Goal: Task Accomplishment & Management: Use online tool/utility

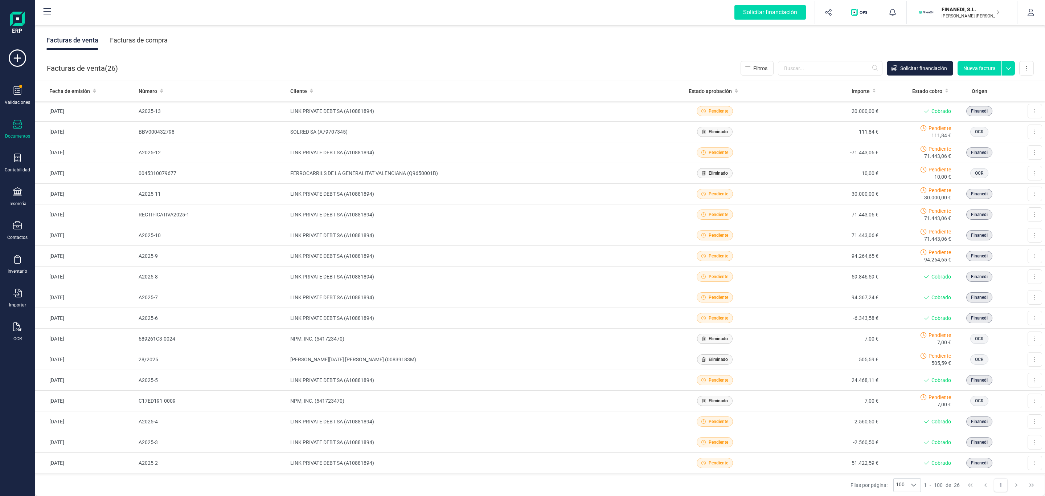
click at [16, 187] on div "Validaciones Documentos Documentos Presupuestos Pedidos Albaranes Facturas Fact…" at bounding box center [17, 198] width 29 height 298
click at [17, 198] on div at bounding box center [17, 192] width 9 height 11
click at [101, 128] on span "Cuentas bancarias" at bounding box center [89, 123] width 64 height 9
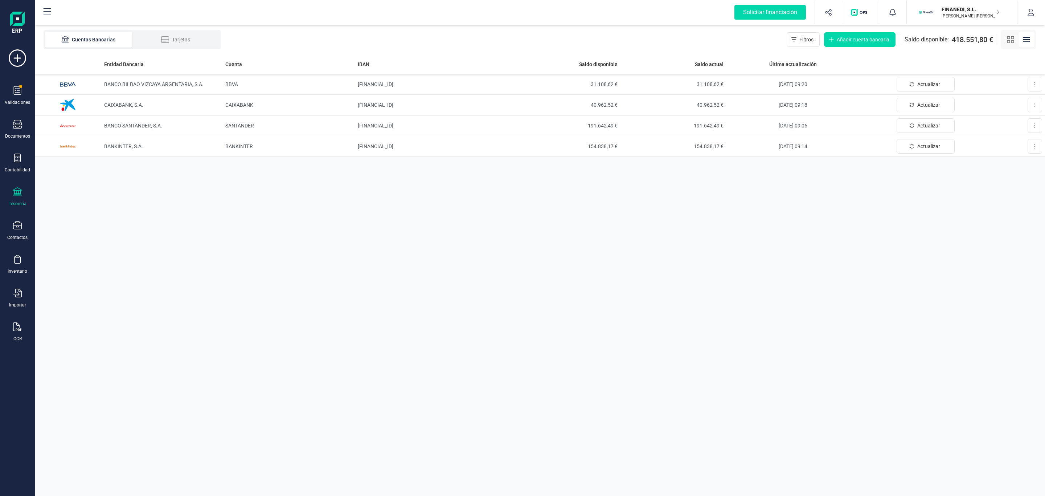
drag, startPoint x: 415, startPoint y: 105, endPoint x: 880, endPoint y: 238, distance: 484.2
click at [897, 240] on div "Entidad Bancaria Cuenta IBAN Saldo disponible Saldo actual Última actualización…" at bounding box center [540, 275] width 1011 height 442
click at [200, 111] on td "CAIXABANK, S.A." at bounding box center [161, 105] width 121 height 21
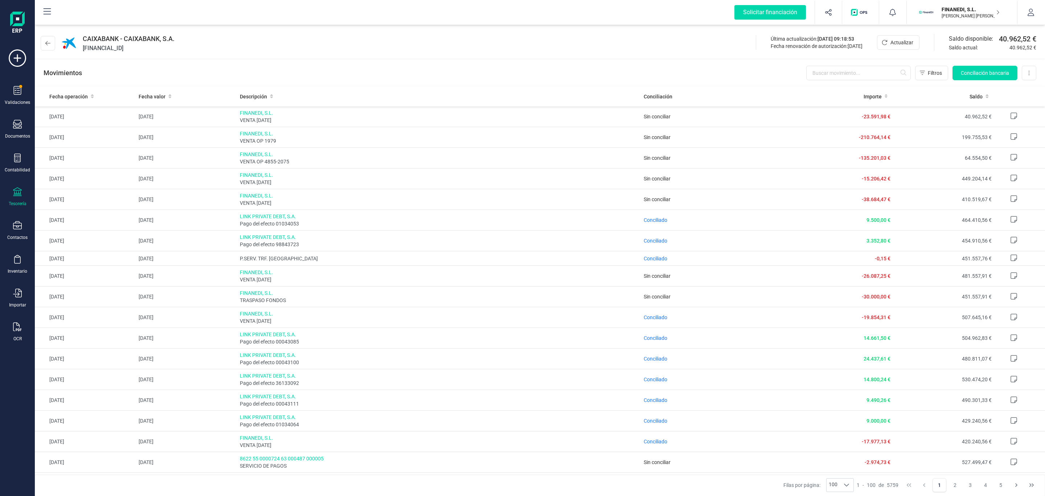
drag, startPoint x: 572, startPoint y: 87, endPoint x: 471, endPoint y: 66, distance: 103.4
click at [471, 66] on div "Movimientos Filtros Conciliación bancaria Descargar Excel Eliminar cuenta" at bounding box center [540, 73] width 1011 height 26
click at [997, 72] on span "Conciliación bancaria" at bounding box center [985, 72] width 48 height 7
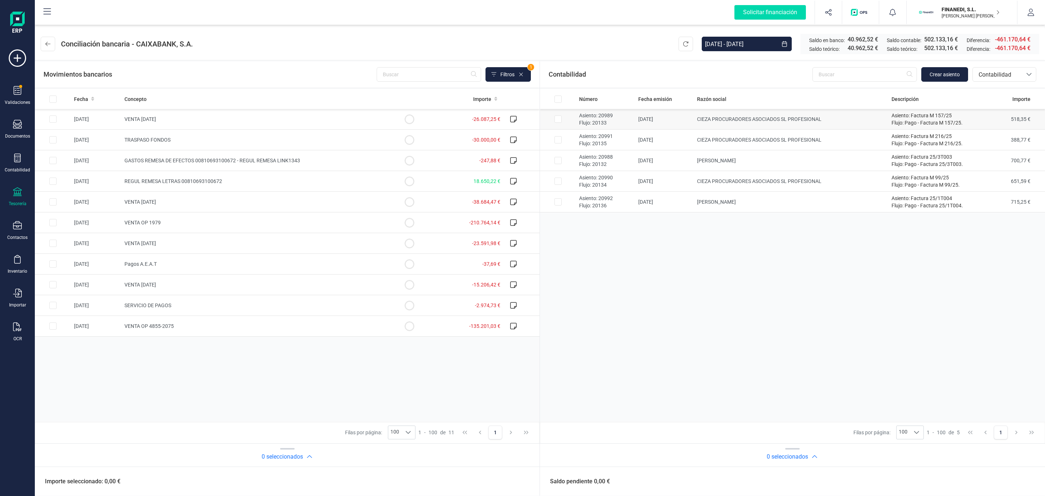
click at [817, 126] on td "CIEZA PROCURADORES ASOCIADOS SL PROFESIONAL" at bounding box center [791, 119] width 195 height 21
click at [807, 128] on td "CIEZA PROCURADORES ASOCIADOS SL PROFESIONAL" at bounding box center [791, 119] width 195 height 21
checkbox input "false"
click at [801, 135] on td "CIEZA PROCURADORES ASOCIADOS SL PROFESIONAL" at bounding box center [791, 140] width 195 height 21
checkbox input "true"
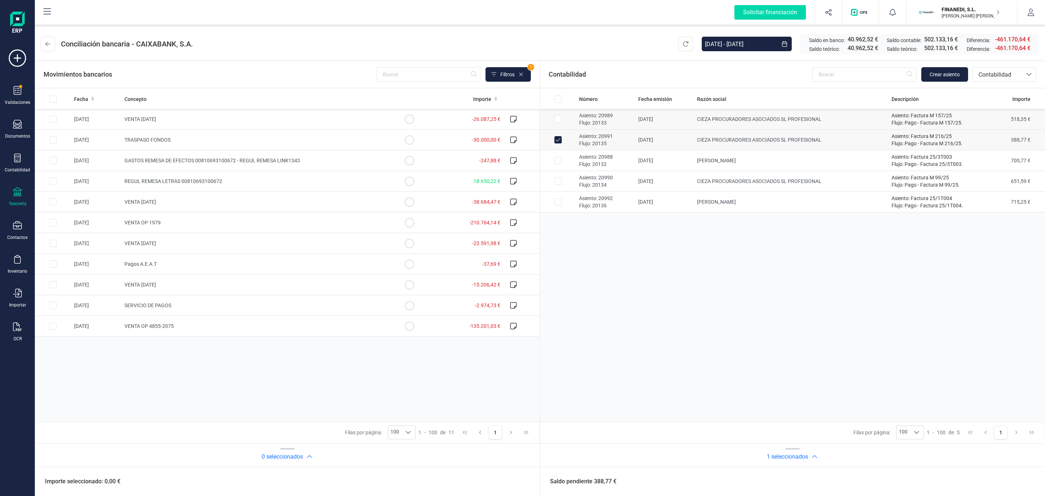
click at [797, 114] on td "CIEZA PROCURADORES ASOCIADOS SL PROFESIONAL" at bounding box center [791, 119] width 195 height 21
checkbox input "true"
click at [751, 170] on td "[PERSON_NAME]" at bounding box center [791, 160] width 195 height 21
checkbox input "true"
click at [750, 183] on td "CIEZA PROCURADORES ASOCIADOS SL PROFESIONAL" at bounding box center [791, 181] width 195 height 21
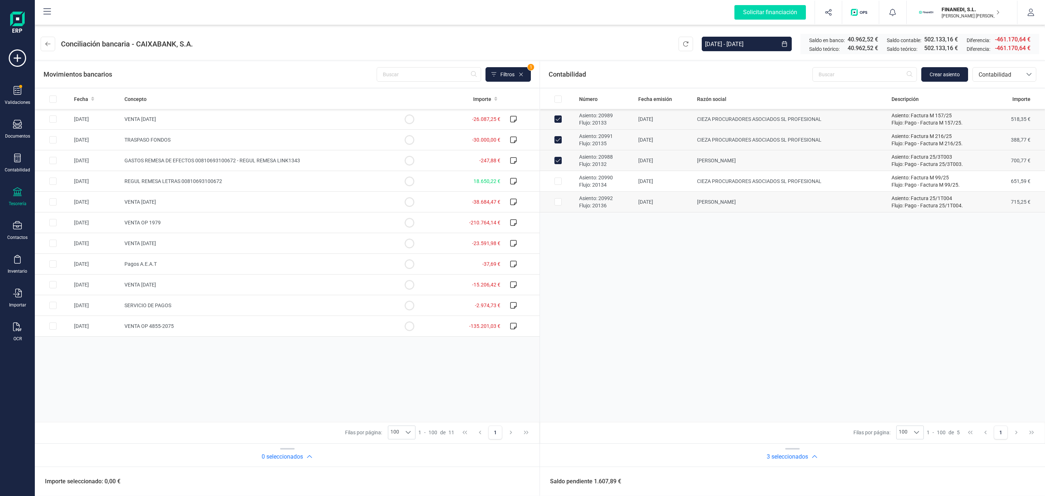
checkbox input "true"
click at [750, 199] on td "[PERSON_NAME]" at bounding box center [791, 202] width 195 height 21
checkbox input "true"
click at [399, 301] on td at bounding box center [409, 305] width 36 height 21
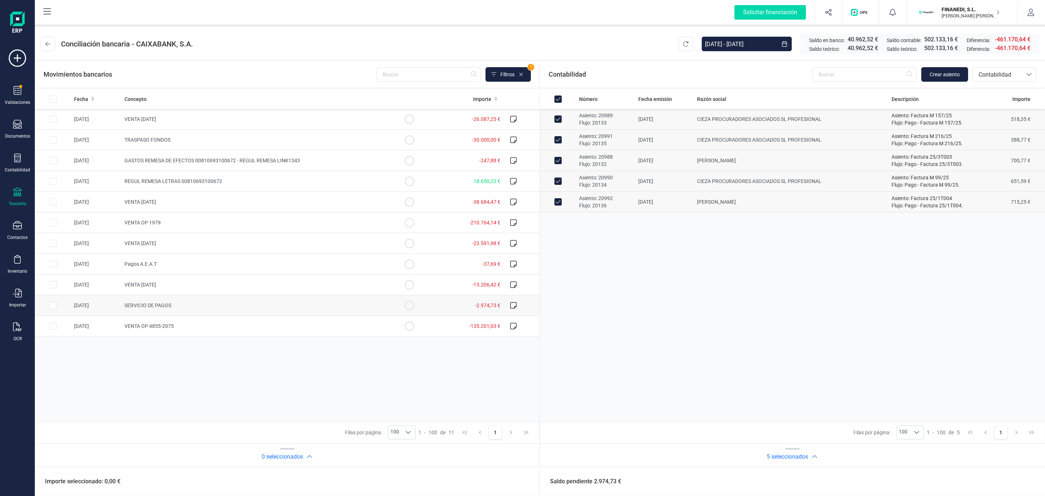
checkbox input "true"
click at [999, 478] on button "Conciliar" at bounding box center [1008, 481] width 34 height 15
checkbox input "false"
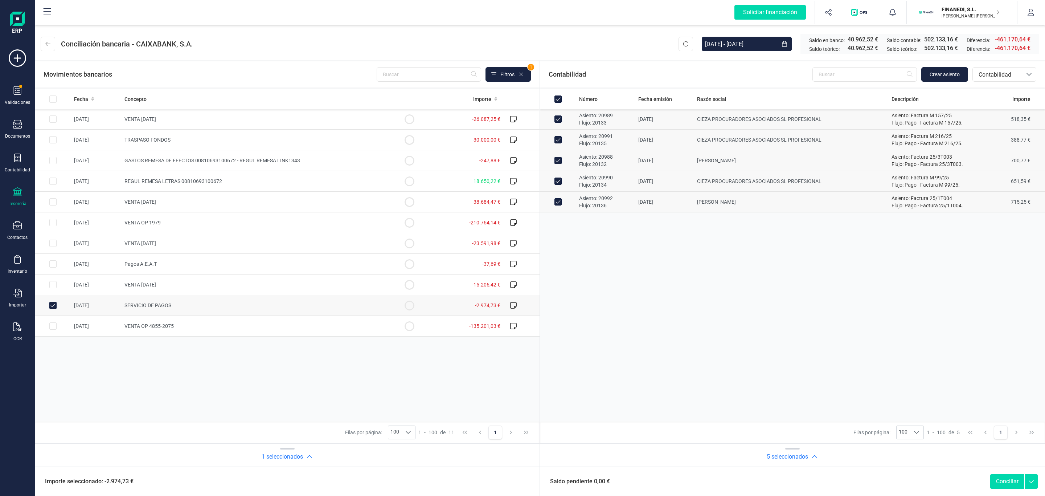
checkbox input "false"
click at [178, 309] on td "SERVICIO DE PAGOS" at bounding box center [257, 305] width 270 height 21
checkbox input "false"
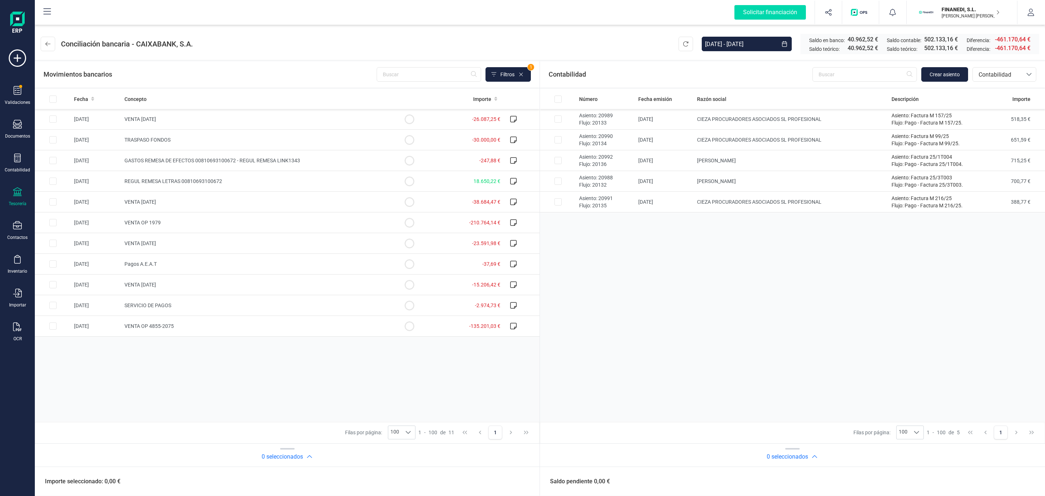
click at [467, 40] on header "Conciliación bancaria - CAIXABANK, [DATE] - [DATE] Saldo en banco: 40.962,52 € …" at bounding box center [540, 42] width 1011 height 35
click at [41, 40] on button at bounding box center [48, 44] width 15 height 15
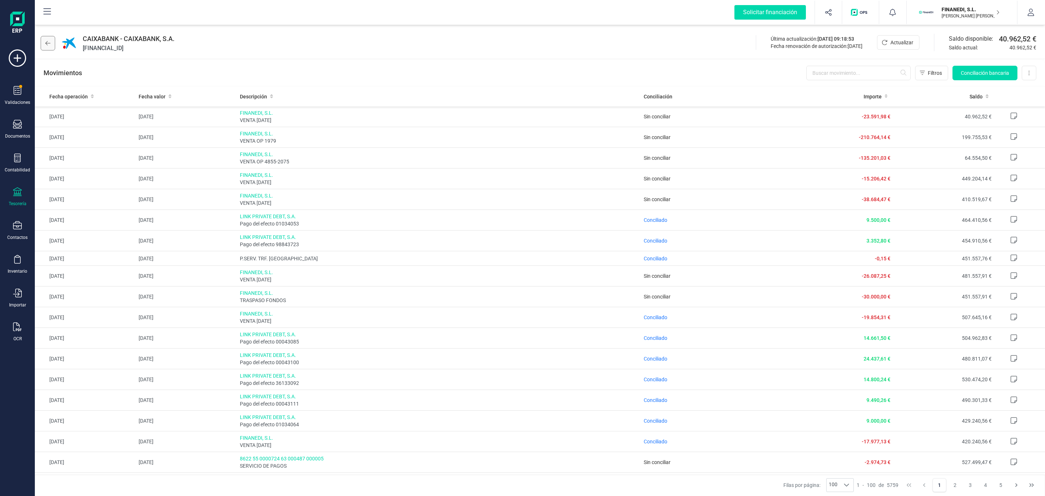
click at [46, 40] on button at bounding box center [48, 43] width 15 height 15
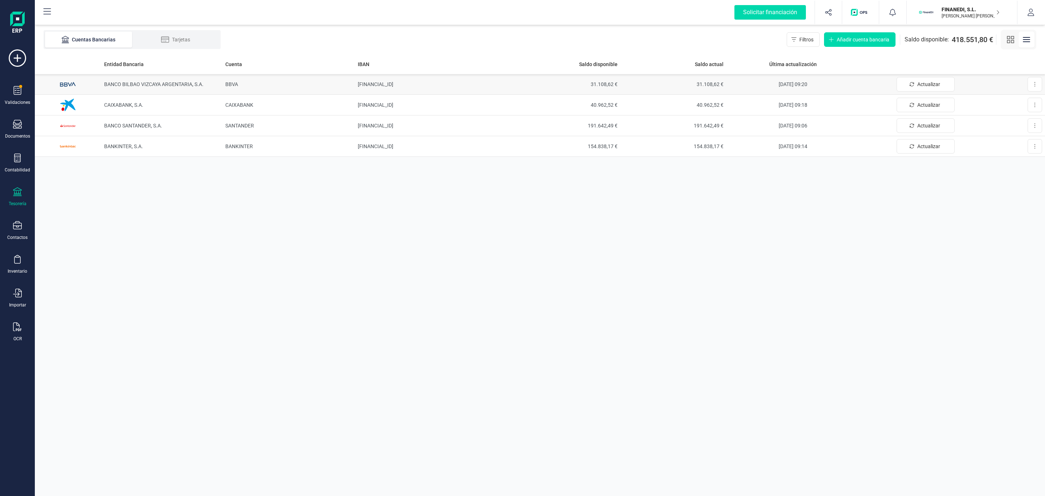
click at [125, 82] on span "BANCO BILBAO VIZCAYA ARGENTARIA, S.A." at bounding box center [153, 84] width 99 height 6
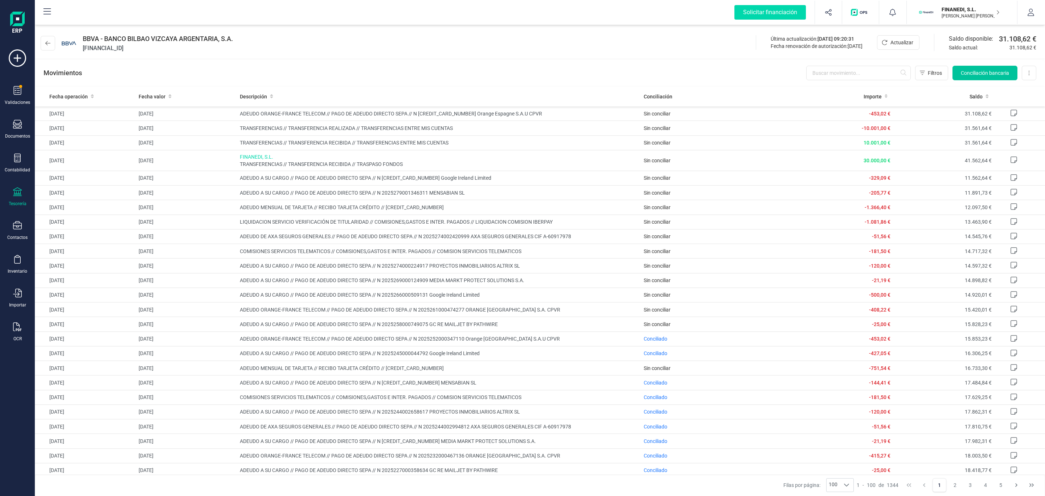
click at [999, 76] on span "Conciliación bancaria" at bounding box center [985, 72] width 48 height 7
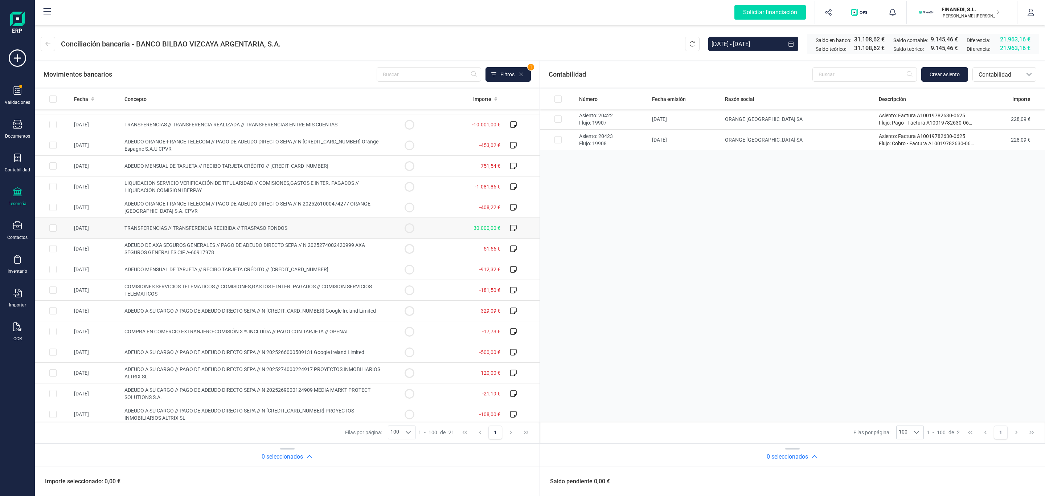
scroll to position [125, 0]
click at [83, 100] on span "Fecha" at bounding box center [81, 98] width 14 height 7
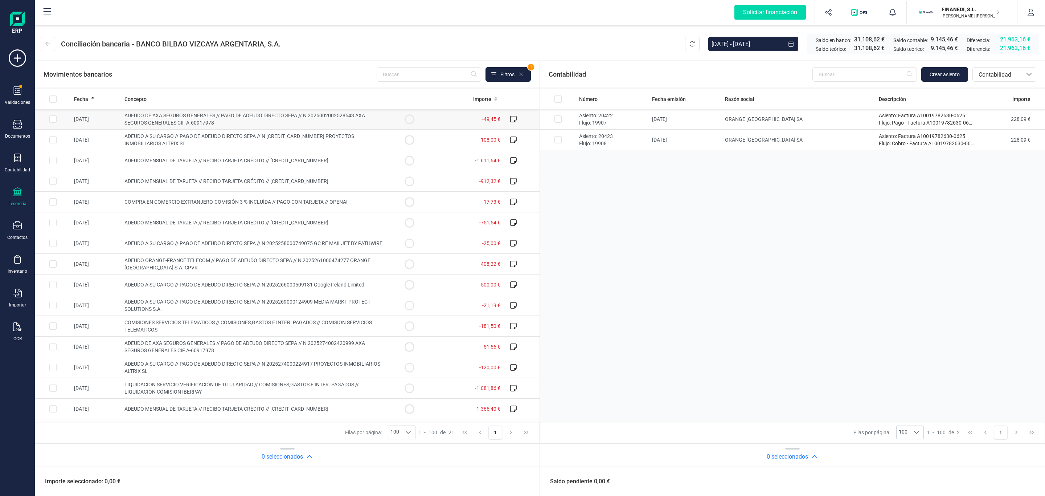
click at [255, 127] on td "ADEUDO DE AXA SEGUROS GENERALES // PAGO DE ADEUDO DIRECTO SEPA // N 20250020025…" at bounding box center [257, 119] width 270 height 21
click at [253, 117] on span "ADEUDO DE AXA SEGUROS GENERALES // PAGO DE ADEUDO DIRECTO SEPA // N 20250020025…" at bounding box center [245, 119] width 241 height 13
click at [266, 117] on span "ADEUDO DE AXA SEGUROS GENERALES // PAGO DE ADEUDO DIRECTO SEPA // N 20250020025…" at bounding box center [245, 119] width 241 height 13
click at [269, 118] on span "ADEUDO DE AXA SEGUROS GENERALES // PAGO DE ADEUDO DIRECTO SEPA // N 20250020025…" at bounding box center [245, 119] width 241 height 13
click at [287, 123] on td "ADEUDO DE AXA SEGUROS GENERALES // PAGO DE ADEUDO DIRECTO SEPA // N 20250020025…" at bounding box center [257, 119] width 270 height 21
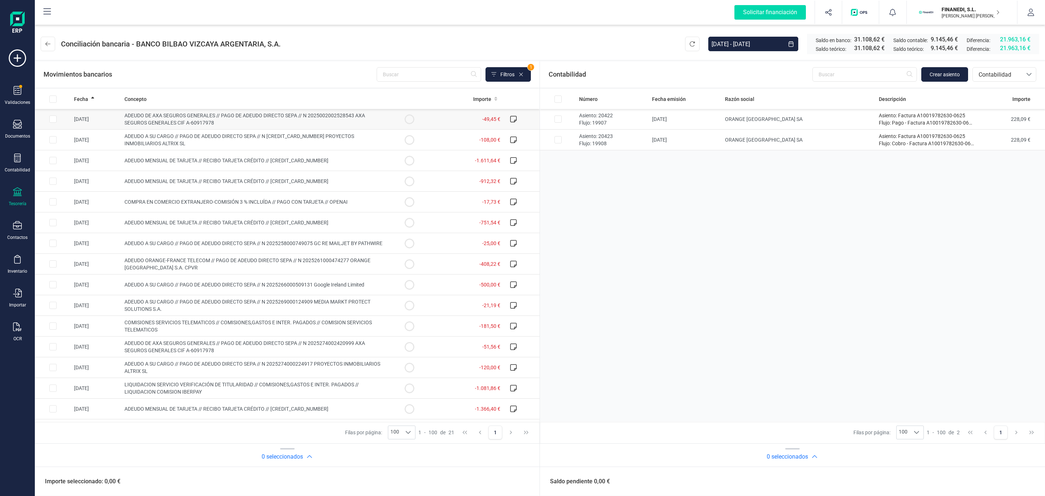
checkbox input "true"
click at [966, 73] on button "Crear asiento" at bounding box center [945, 74] width 47 height 15
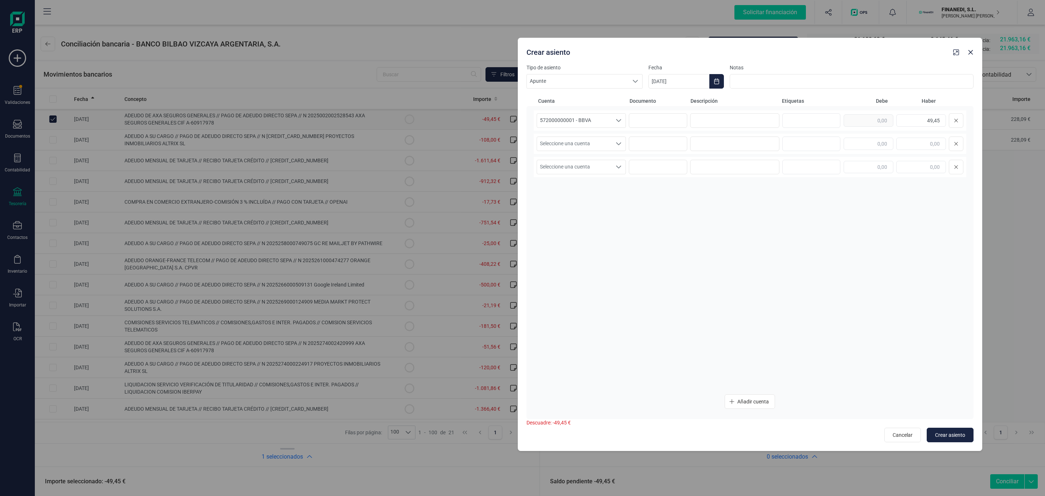
drag, startPoint x: 615, startPoint y: 50, endPoint x: 857, endPoint y: 46, distance: 242.9
click at [857, 46] on div "Crear asiento" at bounding box center [737, 50] width 427 height 13
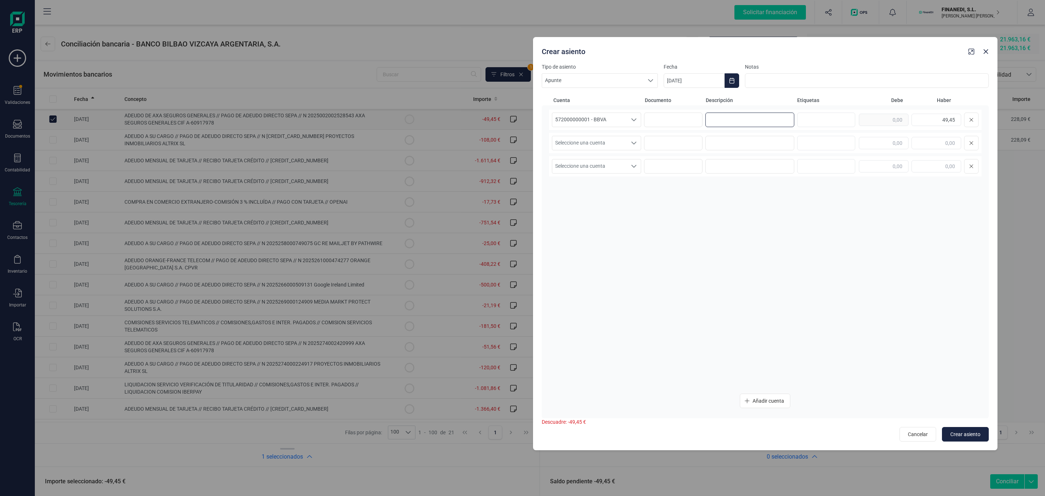
click at [735, 119] on input at bounding box center [750, 120] width 89 height 15
type input "r"
type input "Recibo AXA"
click at [624, 139] on span "Seleccione una cuenta" at bounding box center [589, 143] width 75 height 14
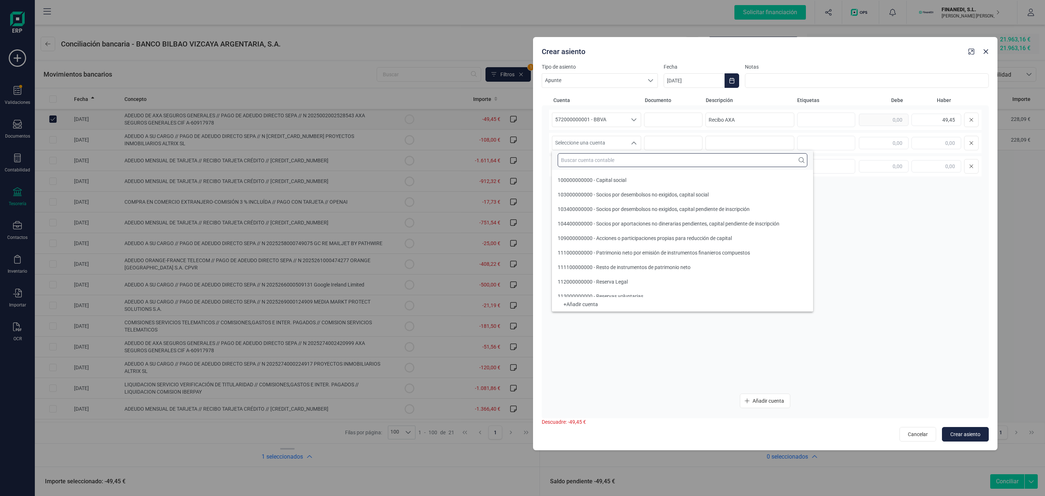
click at [586, 161] on input "text" at bounding box center [683, 160] width 250 height 14
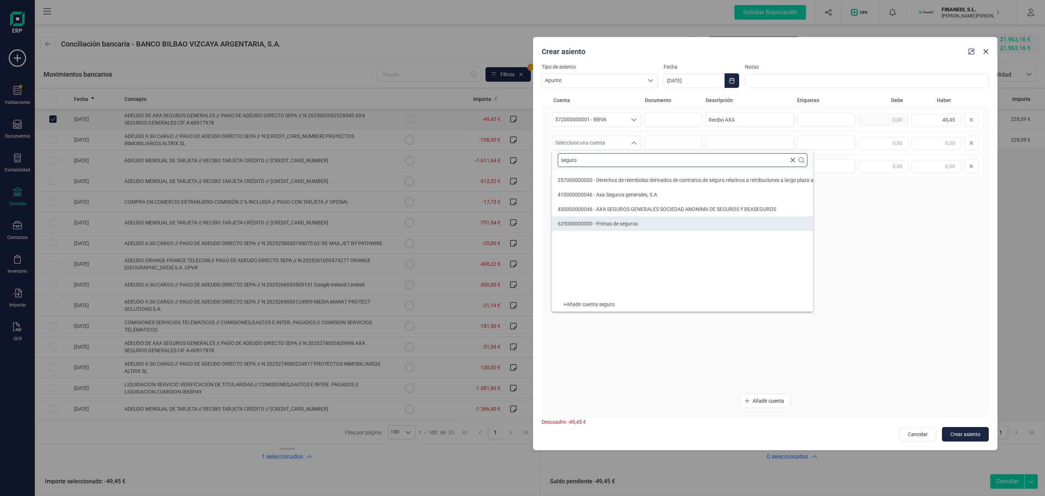
type input "seguro"
click at [614, 220] on div "625000000000 - Primas de seguros" at bounding box center [598, 223] width 80 height 7
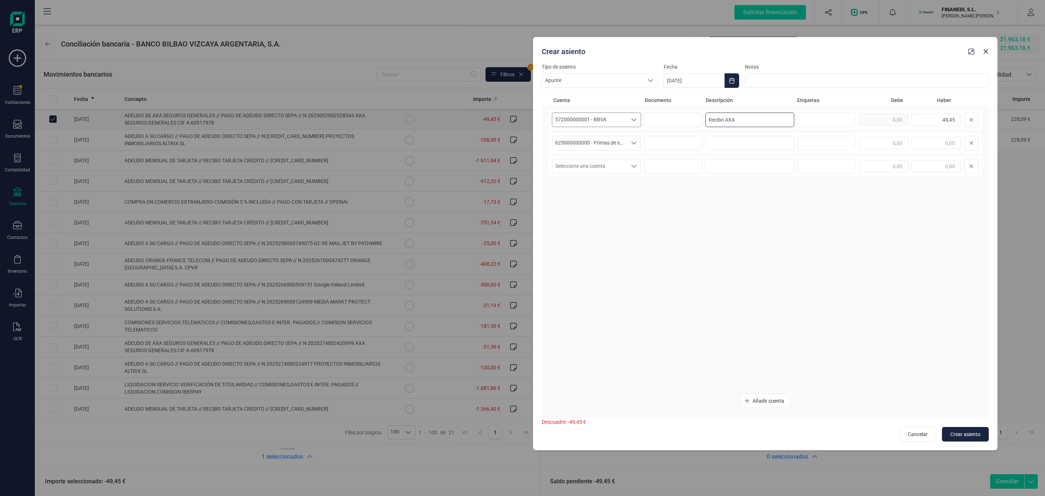
drag, startPoint x: 750, startPoint y: 116, endPoint x: 623, endPoint y: 120, distance: 127.1
click at [617, 121] on div "572000000001 - BBVA 572000000001 - BBVA Recibo AXA 49,45" at bounding box center [765, 120] width 433 height 20
click at [767, 146] on input at bounding box center [750, 143] width 89 height 15
paste input "Recibo AXA"
type input "Recibo AXA"
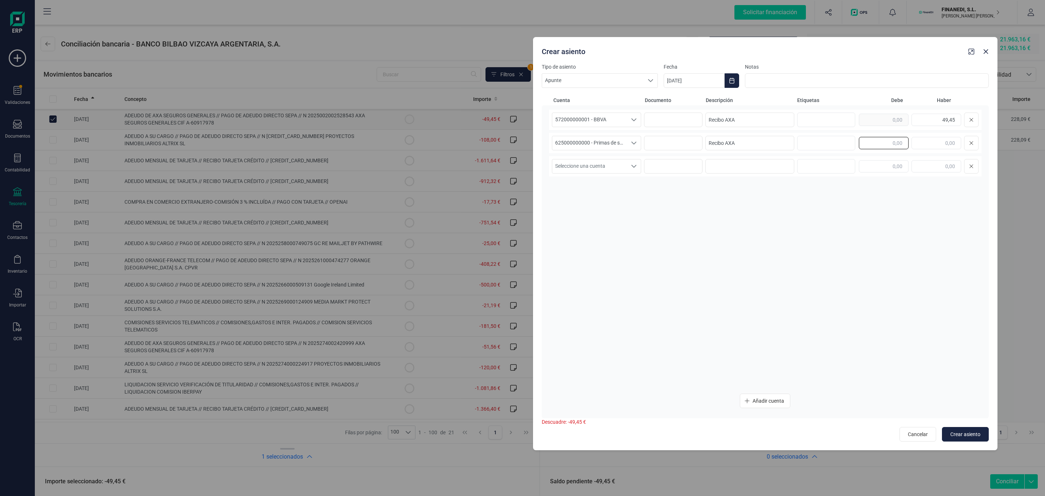
click at [864, 140] on input "text" at bounding box center [884, 143] width 50 height 12
type input "49,45"
click at [904, 220] on div "572000000001 - BBVA 572000000001 - BBVA Recibo AXA 49,45 625000000000 - [PERSON…" at bounding box center [765, 249] width 433 height 278
click at [694, 82] on input "[DATE]" at bounding box center [694, 80] width 61 height 15
click at [680, 101] on icon "Previous Month" at bounding box center [679, 102] width 6 height 6
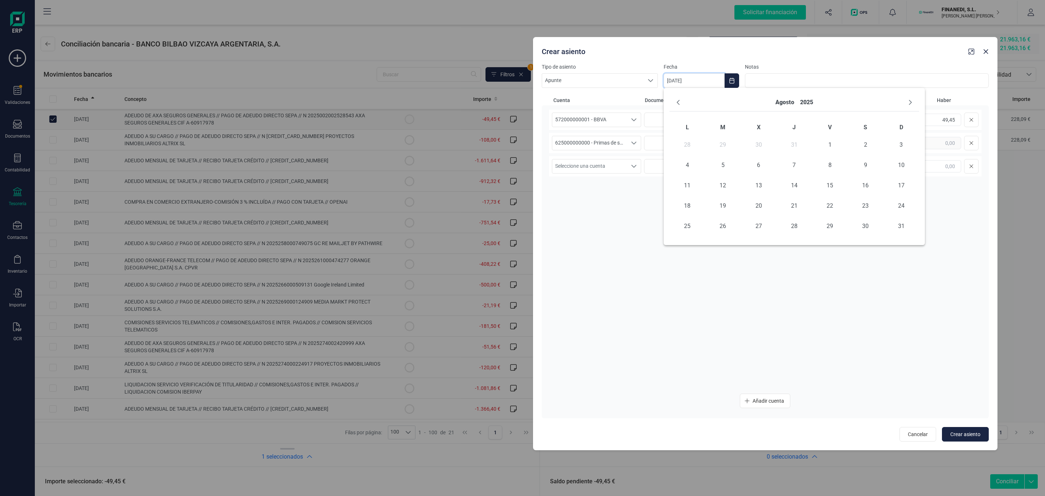
click at [680, 101] on icon "Previous Month" at bounding box center [679, 102] width 6 height 6
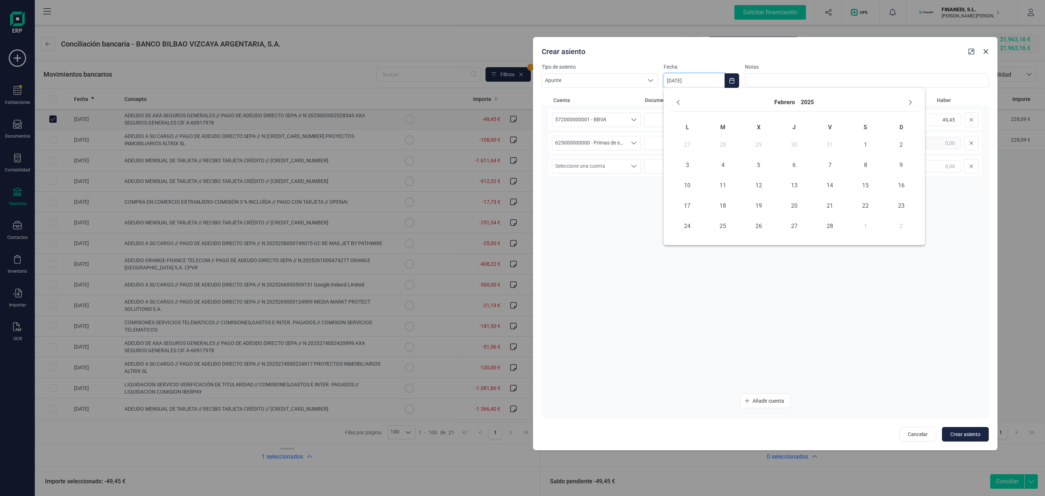
click at [680, 101] on icon "Previous Month" at bounding box center [679, 102] width 6 height 6
click at [787, 142] on span "2" at bounding box center [794, 145] width 15 height 15
click at [979, 423] on div "Cancelar Crear asiento" at bounding box center [765, 432] width 447 height 19
click at [979, 436] on span "Crear asiento" at bounding box center [966, 434] width 30 height 7
type input "[DATE]"
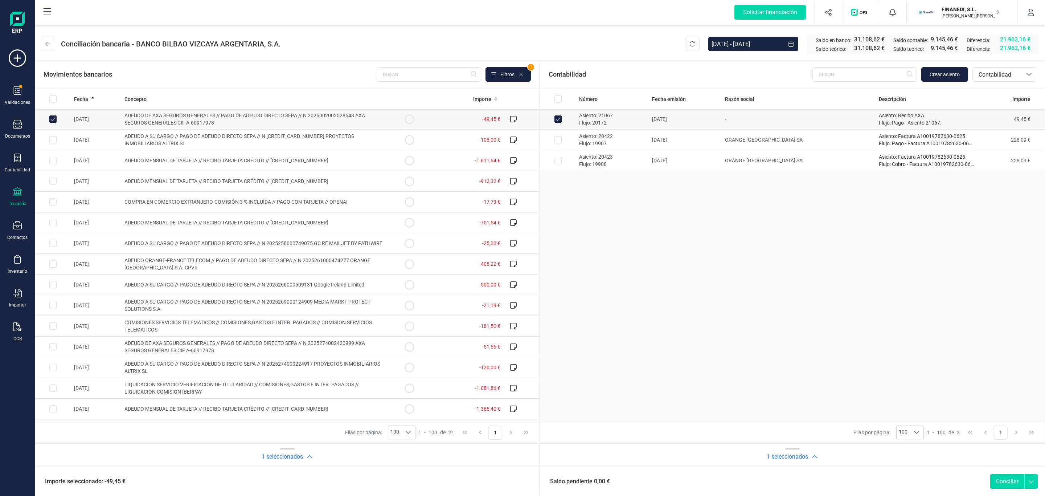
click at [993, 481] on button "Conciliar" at bounding box center [1008, 481] width 34 height 15
checkbox input "false"
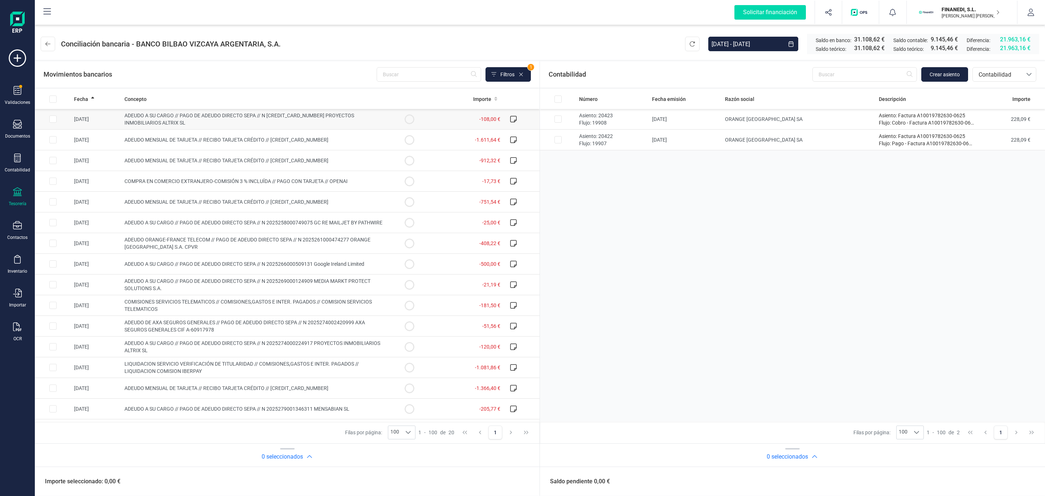
click at [262, 114] on span "ADEUDO A SU CARGO // PAGO DE ADEUDO DIRECTO SEPA // N [CREDIT_CARD_NUMBER] PROY…" at bounding box center [240, 119] width 230 height 13
checkbox input "true"
click at [945, 80] on button "Crear asiento" at bounding box center [945, 74] width 47 height 15
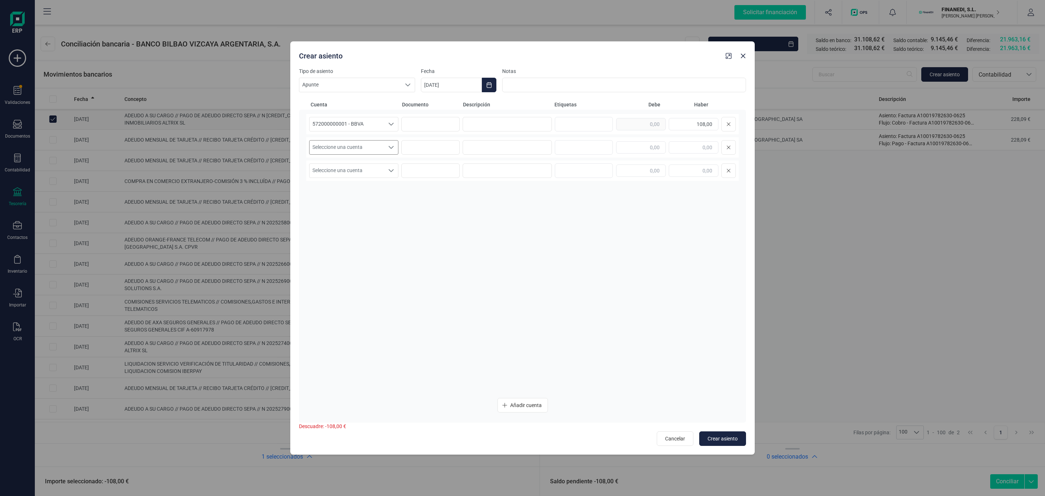
click at [363, 146] on span "Seleccione una cuenta" at bounding box center [347, 147] width 75 height 14
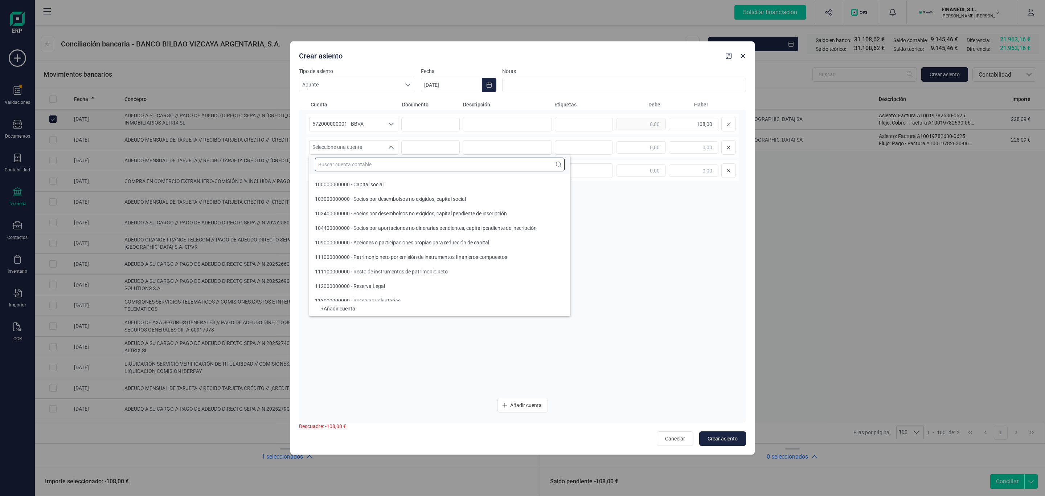
click at [369, 162] on input "text" at bounding box center [440, 165] width 250 height 14
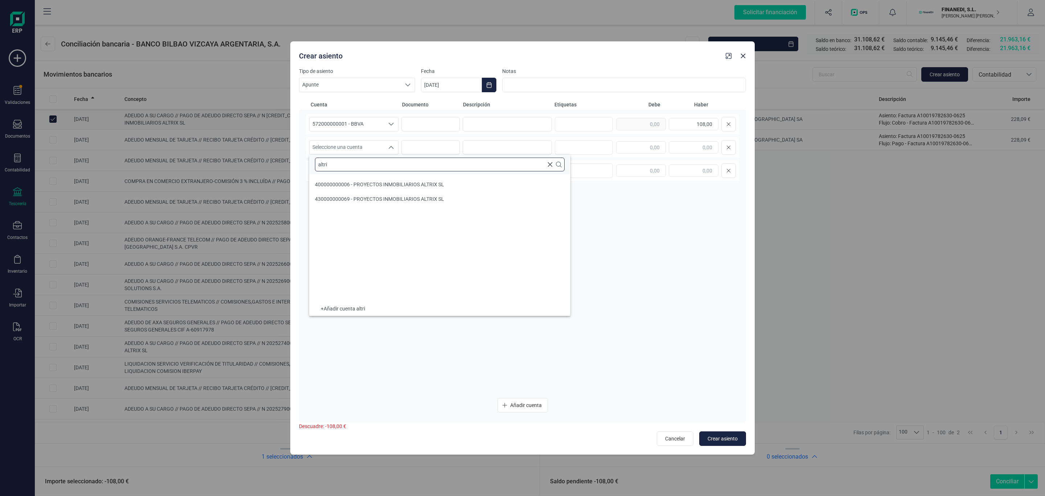
type input "altri"
click at [414, 202] on li "430000000069 - PROYECTOS INMOBILIARIOS ALTRIX SL" at bounding box center [439, 199] width 261 height 15
click at [526, 123] on input at bounding box center [507, 124] width 89 height 15
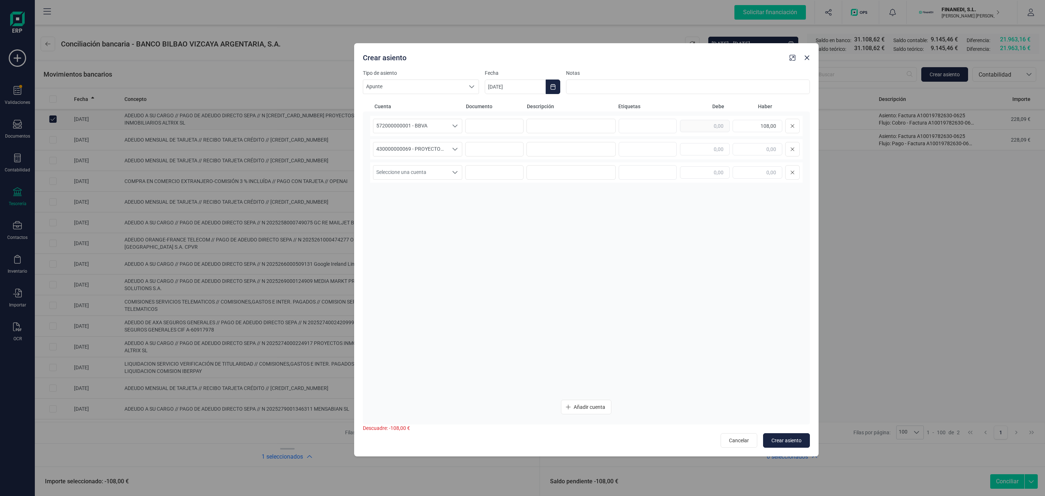
drag, startPoint x: 578, startPoint y: 58, endPoint x: 738, endPoint y: 65, distance: 161.0
click at [746, 58] on div "Crear asiento" at bounding box center [573, 56] width 427 height 13
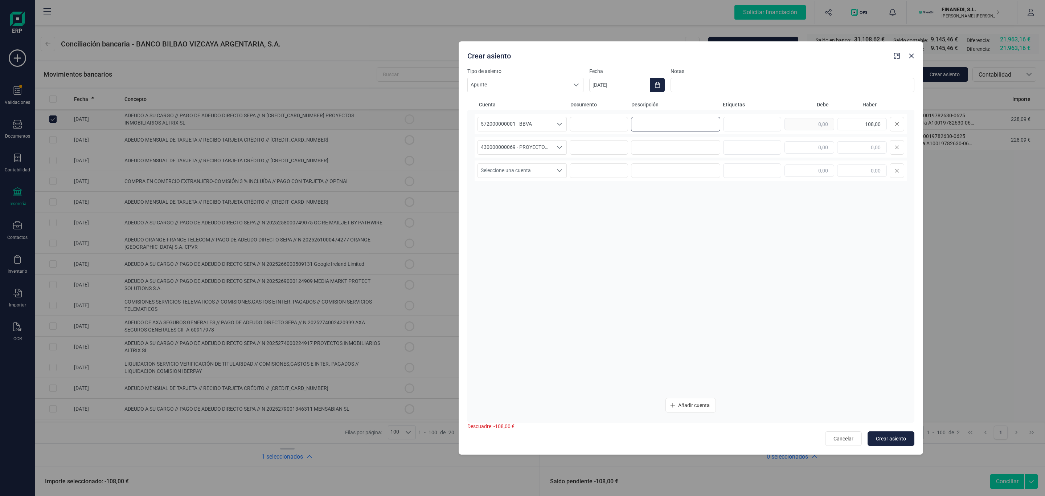
click at [652, 121] on input at bounding box center [675, 124] width 89 height 15
type input "Pago Altrix"
click at [823, 145] on input "text" at bounding box center [810, 147] width 50 height 12
type input "108,00"
click at [657, 147] on input at bounding box center [675, 147] width 89 height 15
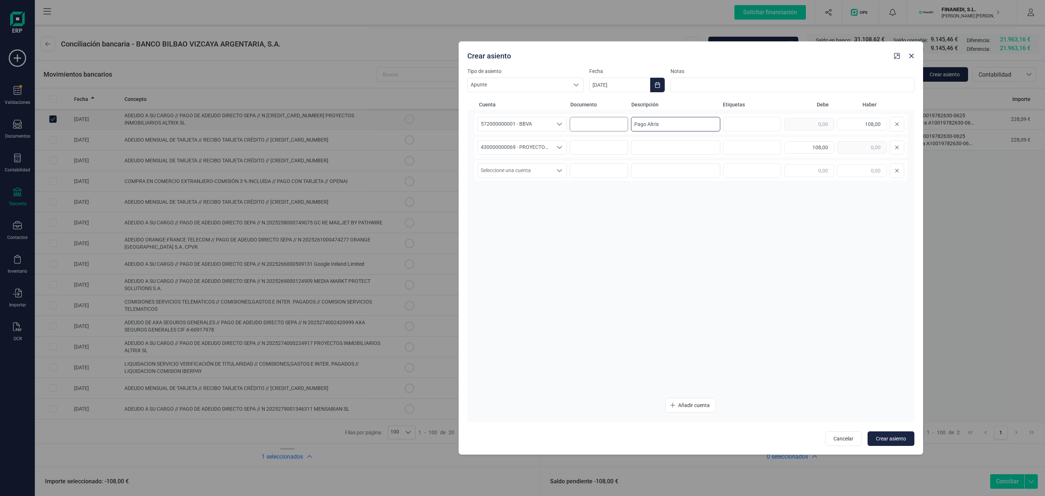
drag, startPoint x: 676, startPoint y: 128, endPoint x: 592, endPoint y: 128, distance: 83.9
click at [592, 128] on div "572000000001 - BBVA 572000000001 - BBVA 572000000001 - BBVA Pago Altrix 108,00" at bounding box center [691, 124] width 433 height 20
click at [643, 143] on input at bounding box center [675, 147] width 89 height 15
paste input "Pago Altrix"
type input "Pago Altrix"
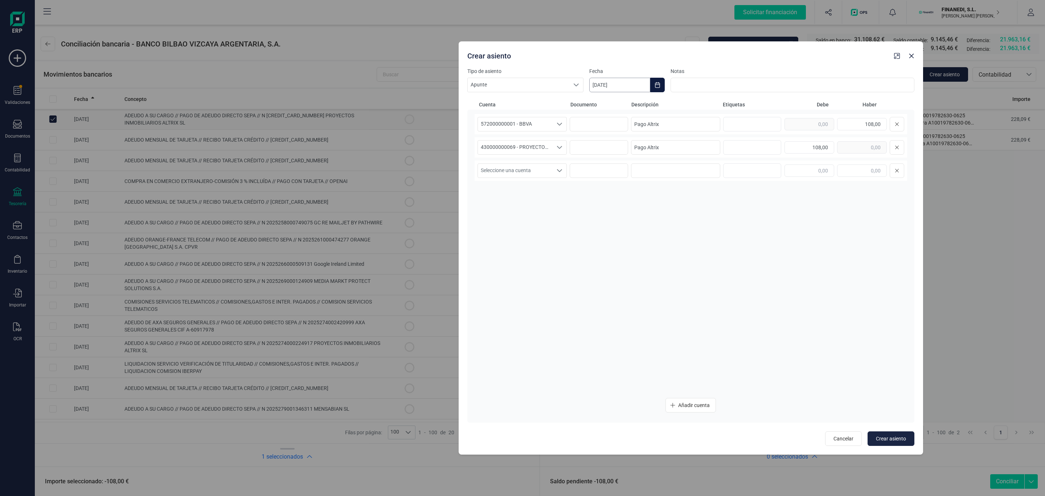
click at [623, 85] on input "[DATE]" at bounding box center [619, 85] width 61 height 15
click at [607, 107] on button "Previous Month" at bounding box center [604, 107] width 12 height 12
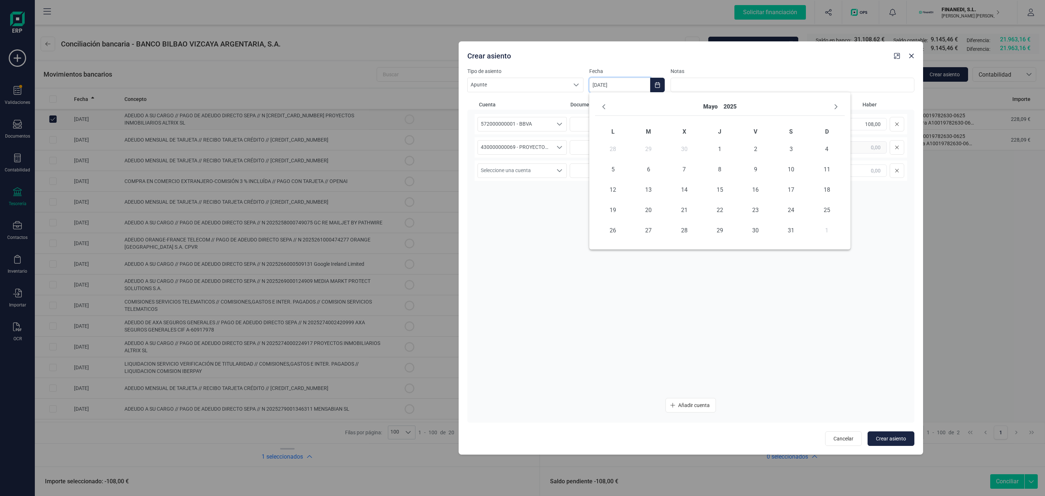
click at [607, 107] on button "Previous Month" at bounding box center [604, 107] width 12 height 12
click at [721, 146] on span "2" at bounding box center [720, 149] width 15 height 15
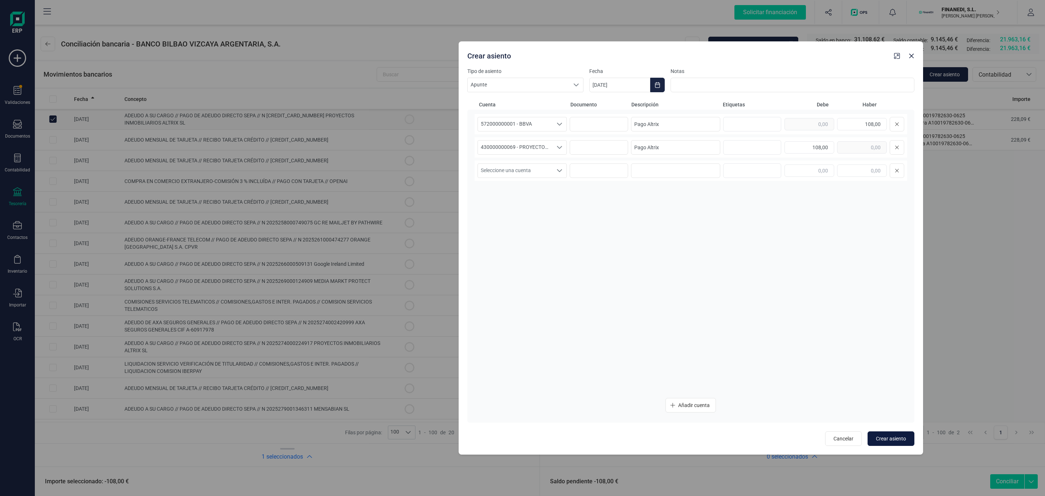
click at [902, 438] on span "Crear asiento" at bounding box center [891, 438] width 30 height 7
type input "[DATE]"
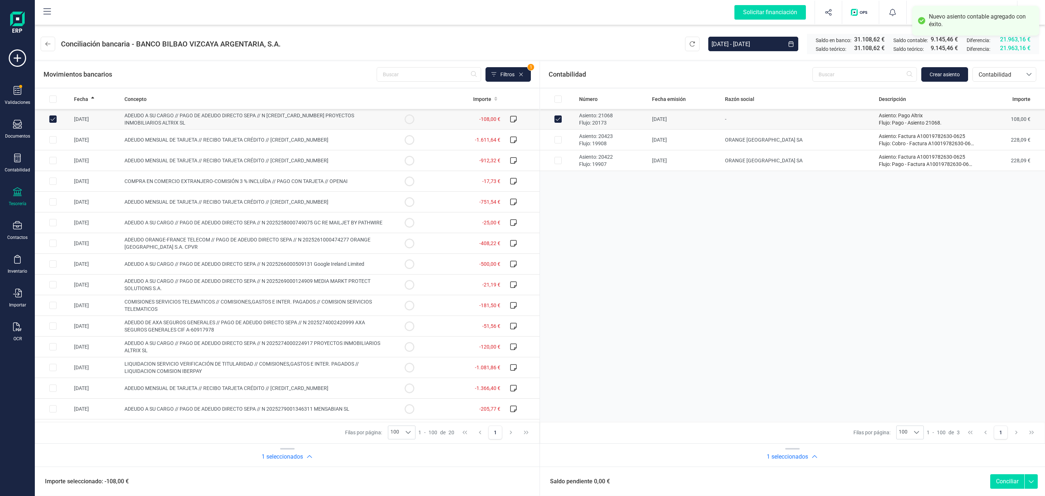
click at [1013, 479] on button "Conciliar" at bounding box center [1008, 481] width 34 height 15
checkbox input "false"
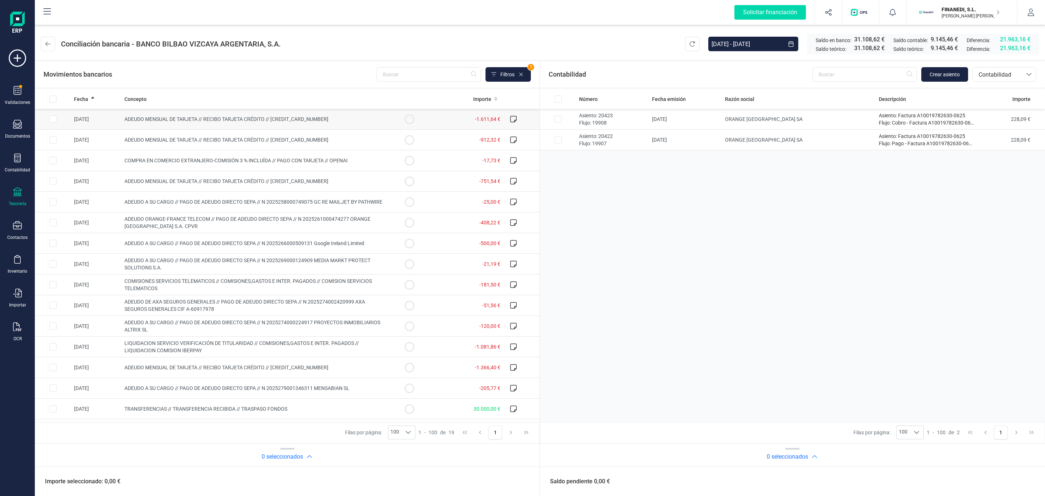
click at [153, 123] on td "ADEUDO MENSUAL DE TARJETA // RECIBO TARJETA CRÉDITO // [CREDIT_CARD_NUMBER]" at bounding box center [257, 119] width 270 height 21
click at [179, 117] on span "ADEUDO MENSUAL DE TARJETA // RECIBO TARJETA CRÉDITO // [CREDIT_CARD_NUMBER]" at bounding box center [227, 119] width 204 height 6
checkbox input "false"
click at [221, 165] on td "COMPRA EN COMERCIO EXTRANJERO-COMISIÓN 3 % INCLUÍDA // PAGO CON TARJETA // OPEN…" at bounding box center [257, 160] width 270 height 21
checkbox input "true"
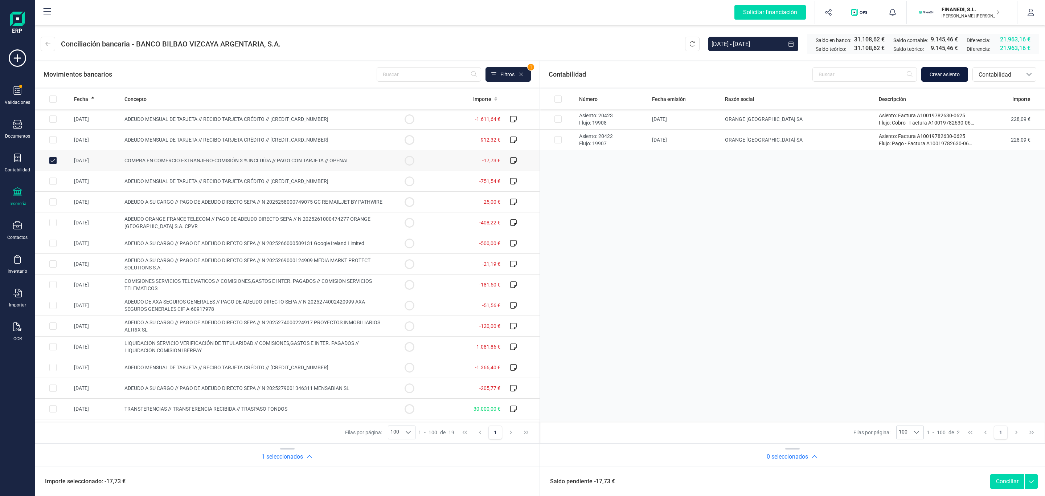
click at [956, 76] on span "Crear asiento" at bounding box center [945, 74] width 30 height 7
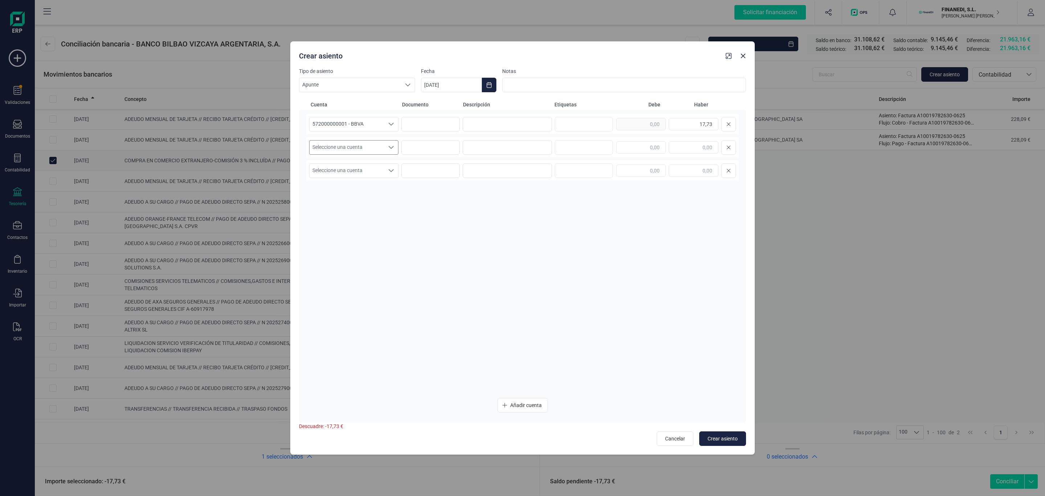
click at [369, 150] on span "Seleccione una cuenta" at bounding box center [347, 147] width 75 height 14
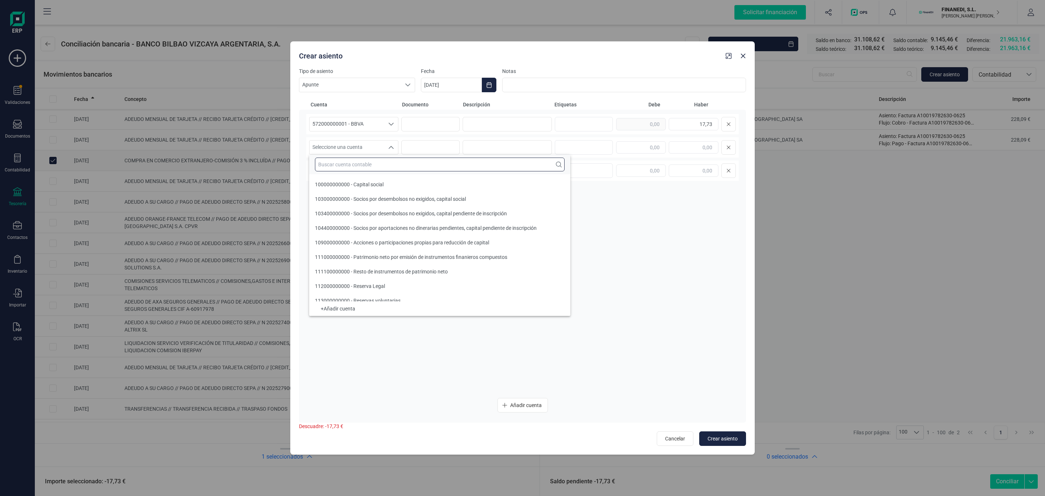
click at [379, 170] on input "text" at bounding box center [440, 165] width 250 height 14
type input "open"
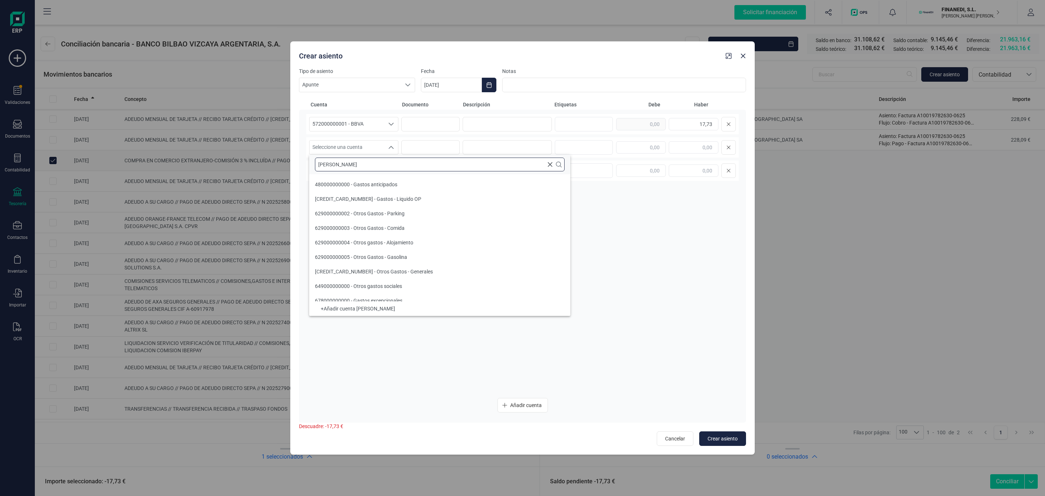
click at [355, 162] on input "[PERSON_NAME]" at bounding box center [440, 165] width 250 height 14
drag, startPoint x: 323, startPoint y: 162, endPoint x: 309, endPoint y: 160, distance: 14.3
click at [309, 160] on div "[PERSON_NAME]" at bounding box center [439, 165] width 261 height 20
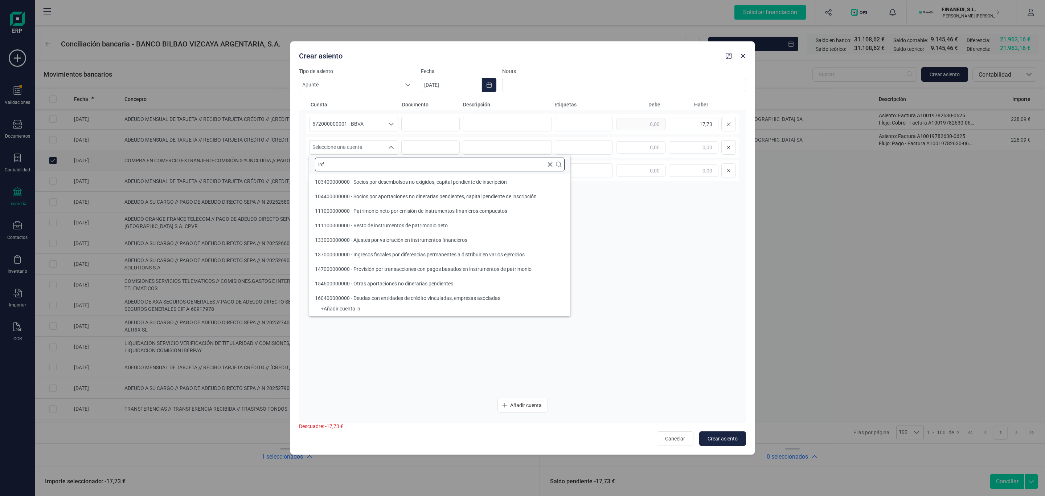
type input "info"
drag, startPoint x: 365, startPoint y: 170, endPoint x: 297, endPoint y: 164, distance: 67.8
click at [297, 164] on body "Solicitar financiación Validaciones Documentos Documentos Presupuestos Pedidos …" at bounding box center [522, 248] width 1045 height 496
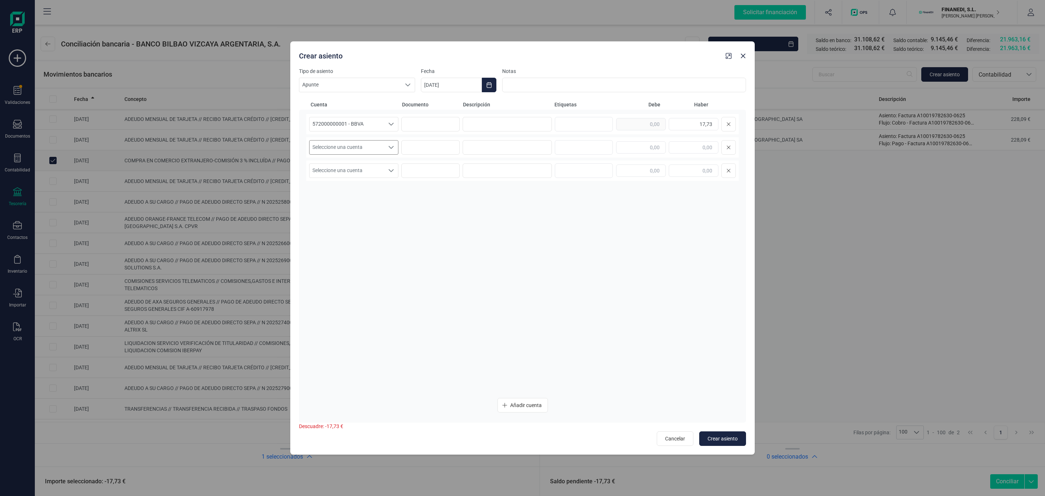
click at [353, 144] on span "Seleccione una cuenta" at bounding box center [347, 147] width 75 height 14
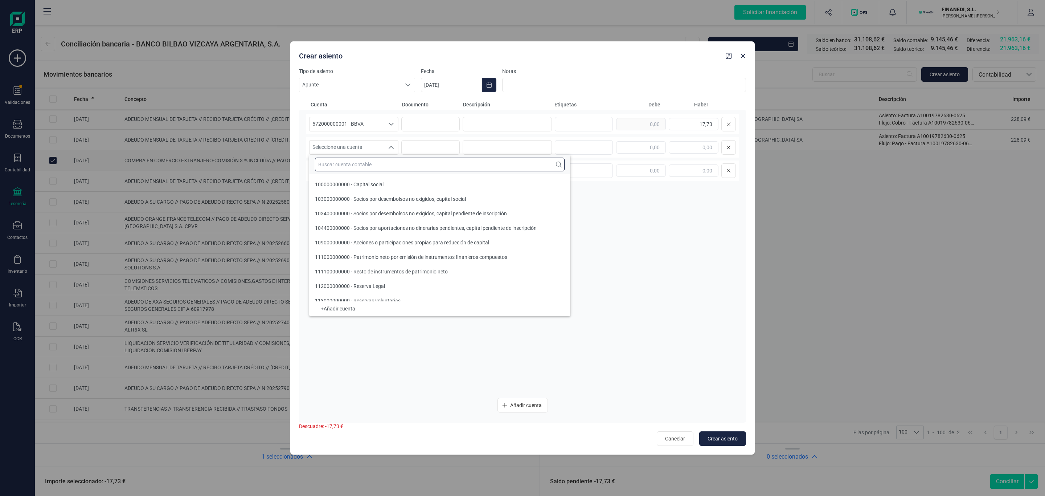
click at [353, 165] on input "text" at bounding box center [440, 165] width 250 height 14
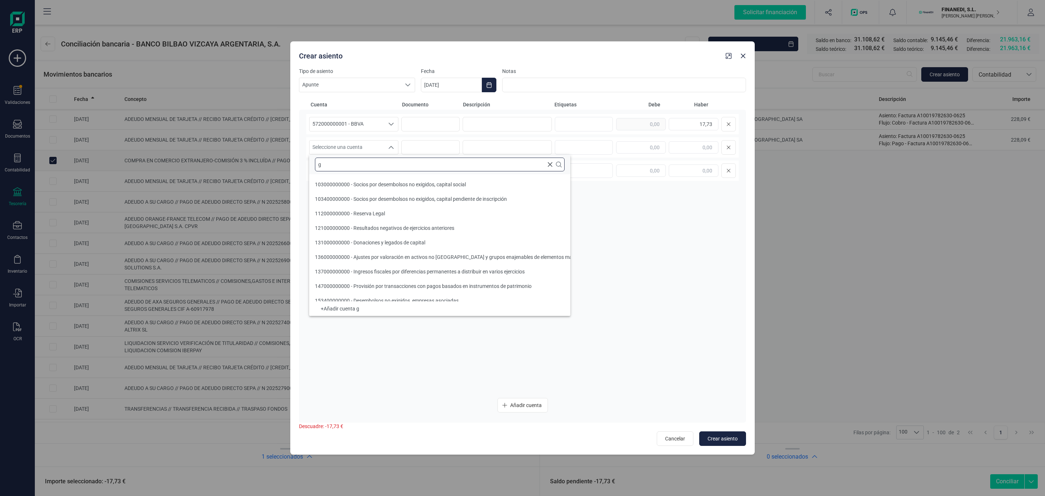
scroll to position [3, 0]
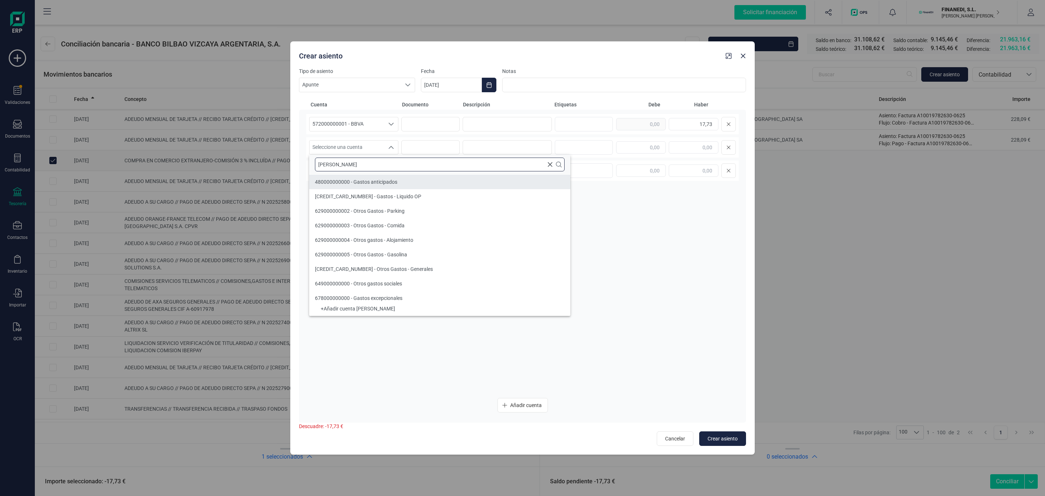
type input "[PERSON_NAME]"
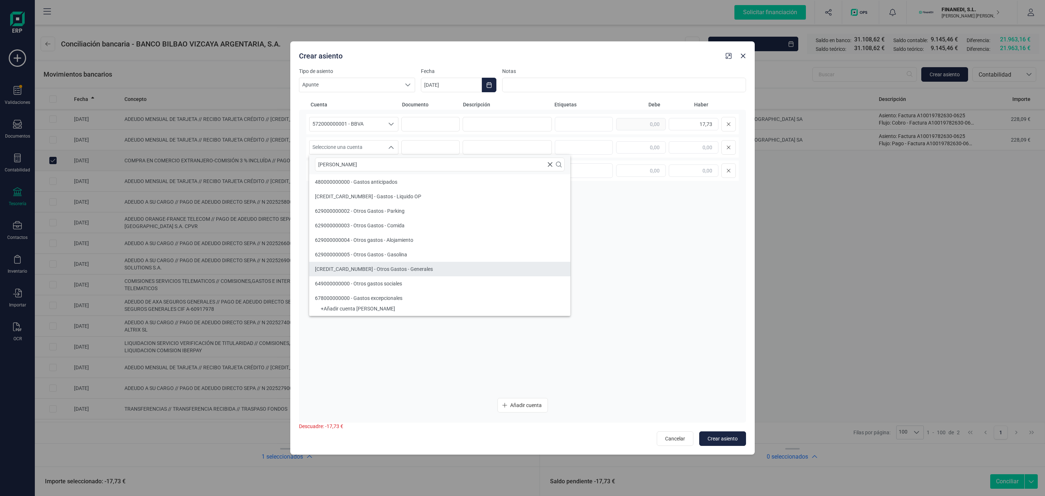
drag, startPoint x: 425, startPoint y: 268, endPoint x: 419, endPoint y: 185, distance: 82.7
click at [425, 268] on li "[CREDIT_CARD_NUMBER] - Otros Gastos - Generales" at bounding box center [439, 269] width 261 height 15
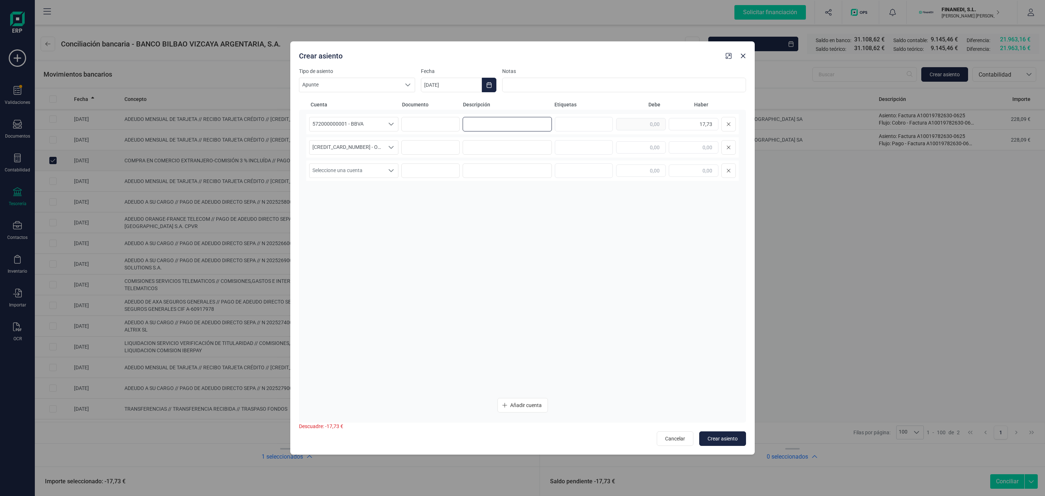
click at [503, 121] on input at bounding box center [507, 124] width 89 height 15
drag, startPoint x: 524, startPoint y: 124, endPoint x: 318, endPoint y: 131, distance: 205.6
click at [318, 131] on div "572000000001 - BBVA 572000000001 - BBVA 572000000001 - BBVA Pago OPENAI 17,73" at bounding box center [522, 124] width 433 height 20
type input "Pago OPENAI"
click at [506, 141] on input at bounding box center [507, 147] width 89 height 15
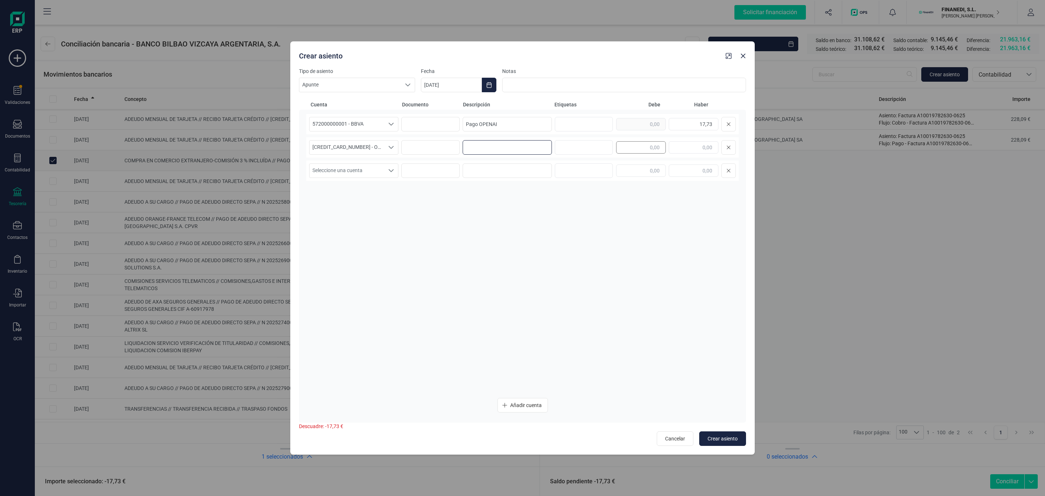
paste input "Pago OPENAI"
type input "Pago OPENAI"
click at [650, 148] on input "text" at bounding box center [641, 147] width 50 height 12
type input "17,73"
click at [603, 216] on div "572000000001 - BBVA 572000000001 - BBVA 572000000001 - BBVA Pago OPENAI 17,73 […" at bounding box center [522, 253] width 433 height 278
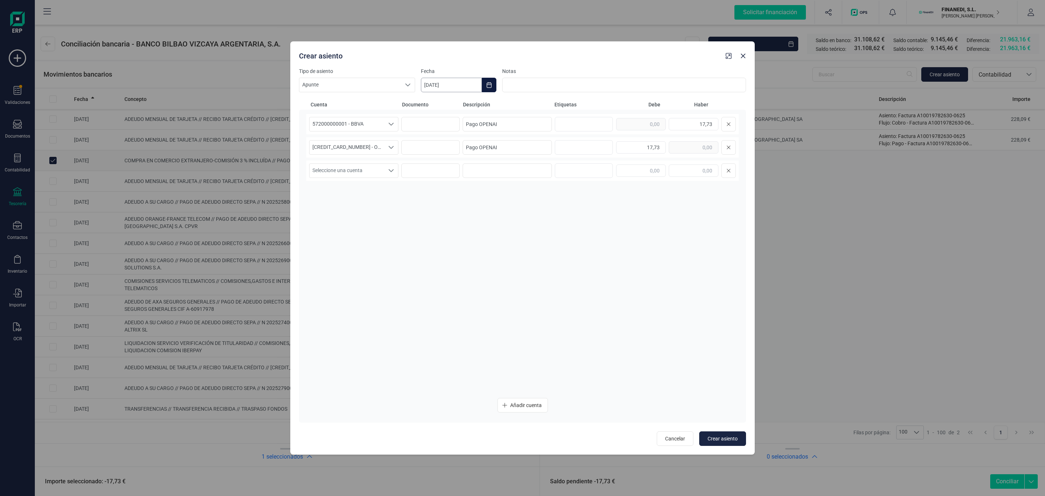
click at [437, 86] on input "[DATE]" at bounding box center [451, 85] width 61 height 15
click at [437, 108] on icon "Previous Month" at bounding box center [436, 107] width 6 height 6
click at [431, 105] on button "Previous Month" at bounding box center [436, 107] width 12 height 12
click at [521, 189] on span "13" at bounding box center [516, 190] width 15 height 15
click at [727, 431] on div "Cancelar Crear asiento" at bounding box center [522, 436] width 447 height 19
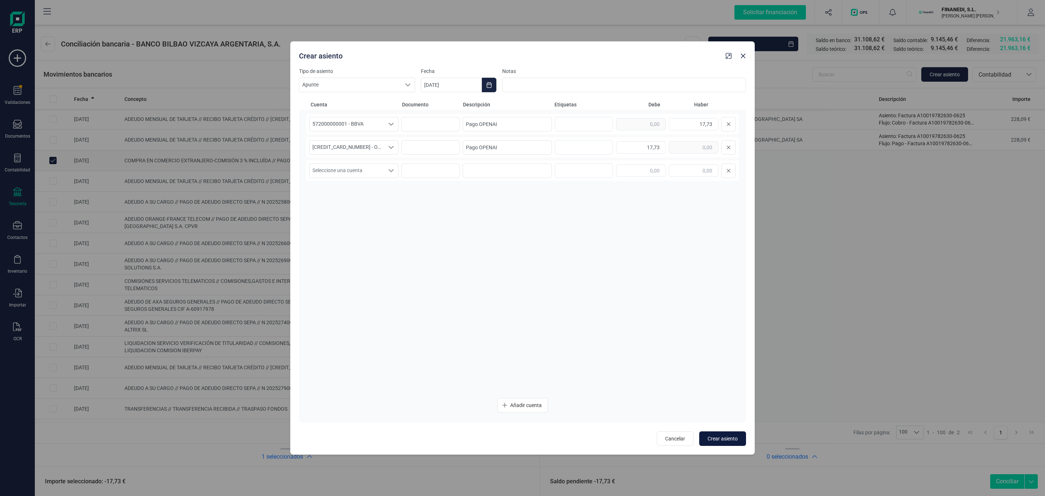
click at [730, 435] on span "Crear asiento" at bounding box center [723, 438] width 30 height 7
type input "[DATE]"
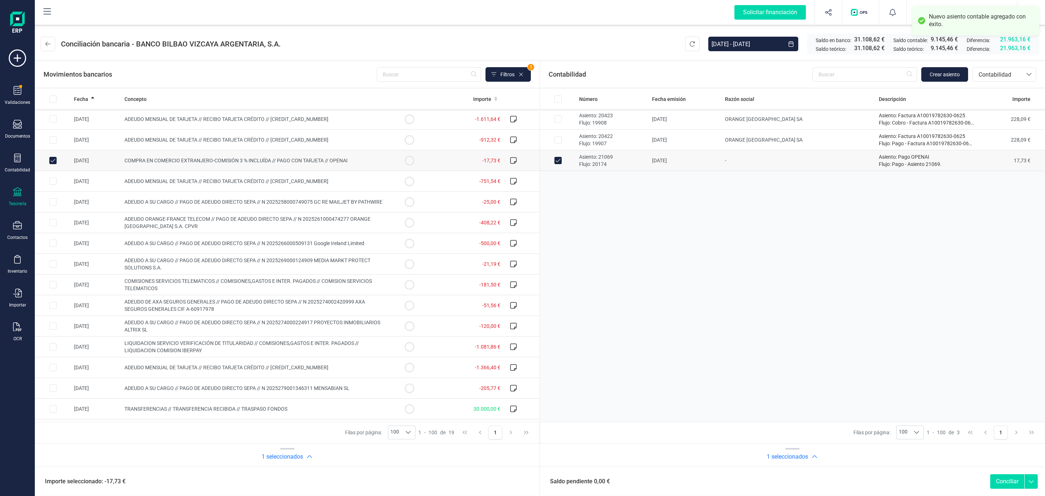
click at [997, 482] on button "Conciliar" at bounding box center [1008, 481] width 34 height 15
checkbox input "false"
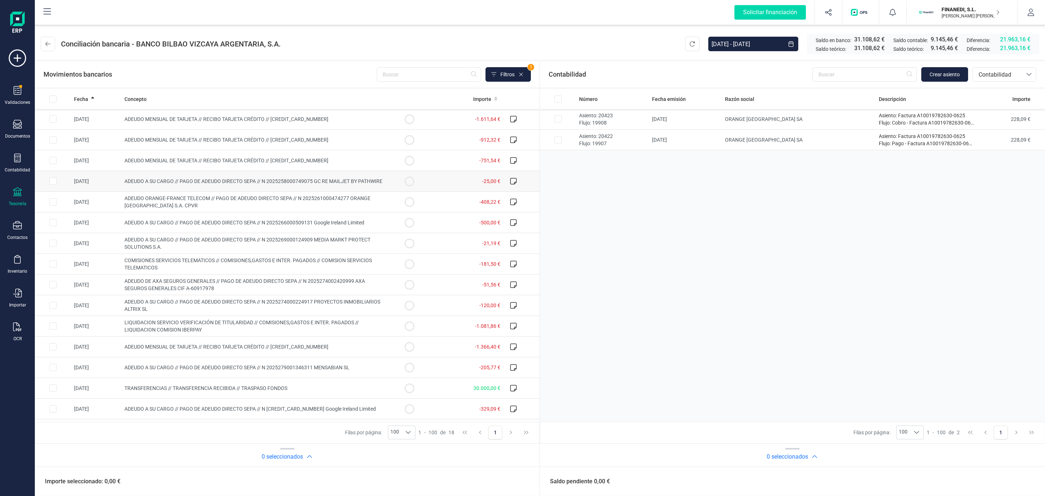
click at [296, 183] on td "ADEUDO A SU CARGO // PAGO DE ADEUDO DIRECTO SEPA // N 2025258000749075 GC RE MA…" at bounding box center [257, 181] width 270 height 21
checkbox input "true"
click at [962, 74] on button "Crear asiento" at bounding box center [945, 74] width 47 height 15
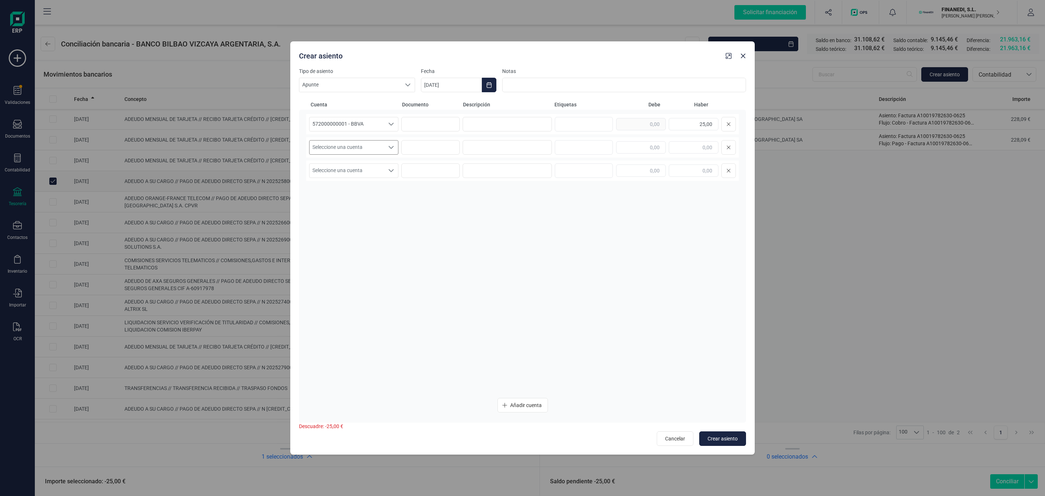
click at [375, 153] on span "Seleccione una cuenta" at bounding box center [347, 147] width 75 height 14
type input "mail"
click at [393, 211] on li "410000000052 - MAILJET SAS" at bounding box center [439, 213] width 261 height 15
click at [498, 121] on input at bounding box center [507, 124] width 89 height 15
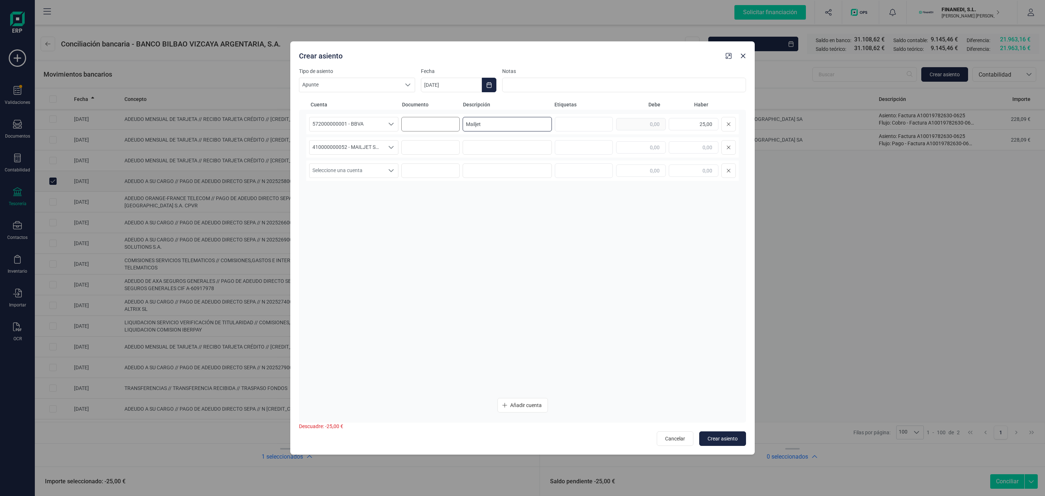
drag, startPoint x: 513, startPoint y: 124, endPoint x: 447, endPoint y: 126, distance: 66.4
click at [425, 122] on div "572000000001 - BBVA 572000000001 - BBVA 572000000001 - BBVA Mailjet 25,00" at bounding box center [522, 124] width 433 height 20
type input "Mailjet"
click at [480, 147] on input at bounding box center [507, 147] width 89 height 15
paste input "Mailjet"
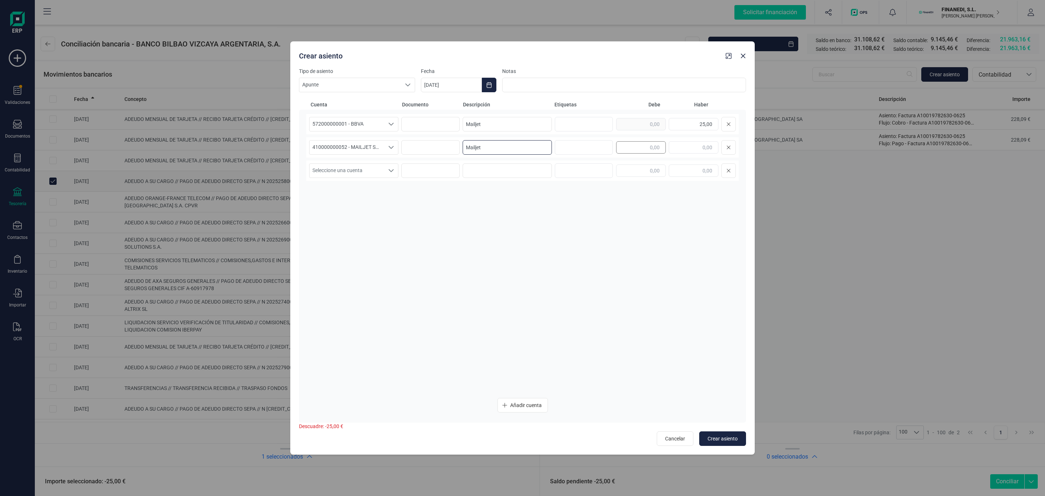
type input "Mailjet"
click at [638, 144] on input "text" at bounding box center [641, 147] width 50 height 12
type input "25,00"
click at [472, 89] on input "[DATE]" at bounding box center [451, 85] width 61 height 15
click at [433, 109] on icon "Previous Month" at bounding box center [436, 107] width 6 height 6
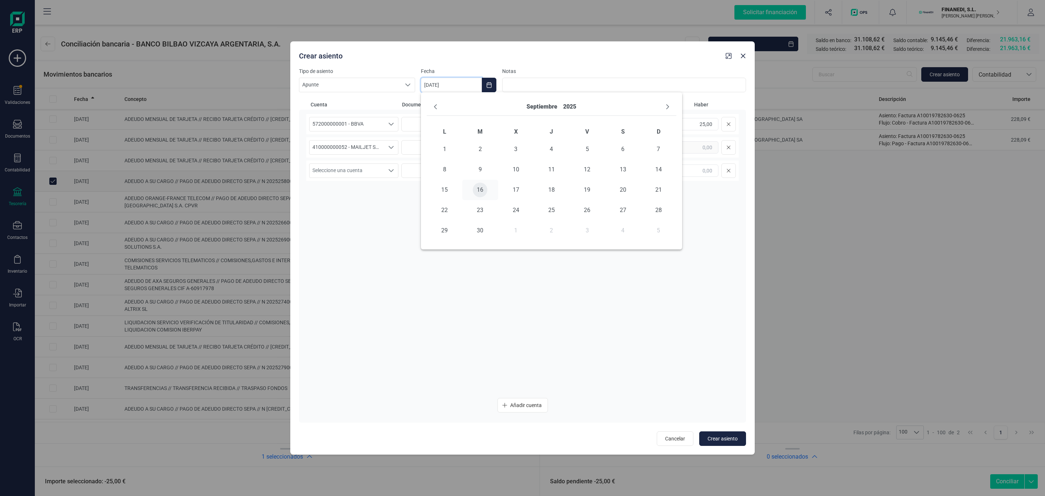
click at [485, 190] on span "16" at bounding box center [480, 190] width 15 height 15
click at [729, 441] on span "Crear asiento" at bounding box center [723, 438] width 30 height 7
type input "[DATE]"
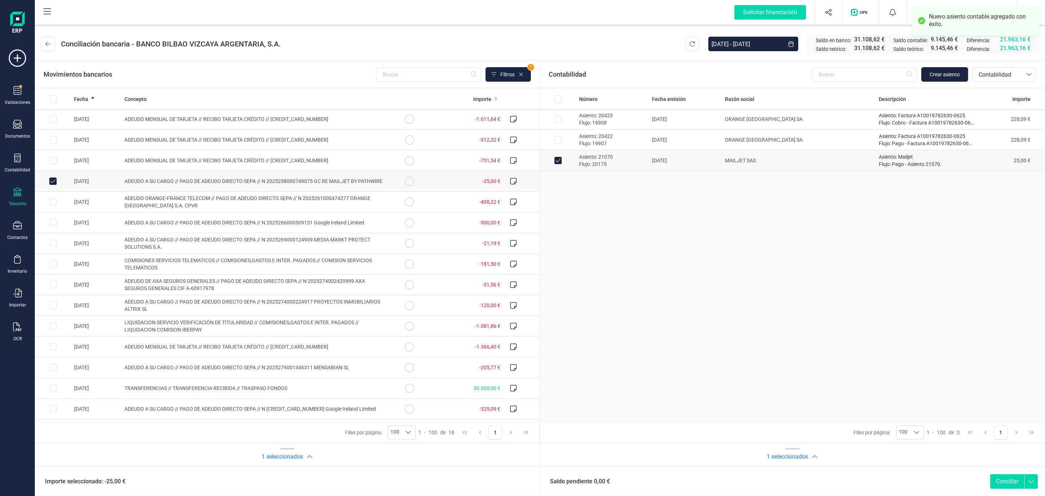
click at [1008, 481] on button "Conciliar" at bounding box center [1008, 481] width 34 height 15
checkbox input "false"
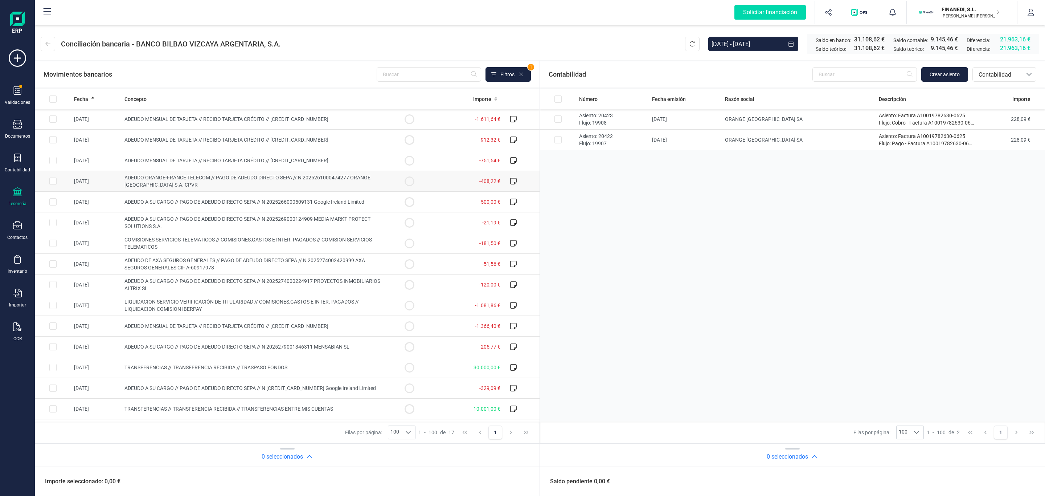
click at [235, 183] on td "ADEUDO ORANGE-FRANCE TELECOM // PAGO DE ADEUDO DIRECTO SEPA // N 20252610004742…" at bounding box center [257, 181] width 270 height 21
checkbox input "true"
click at [946, 81] on button "Crear asiento" at bounding box center [945, 74] width 47 height 15
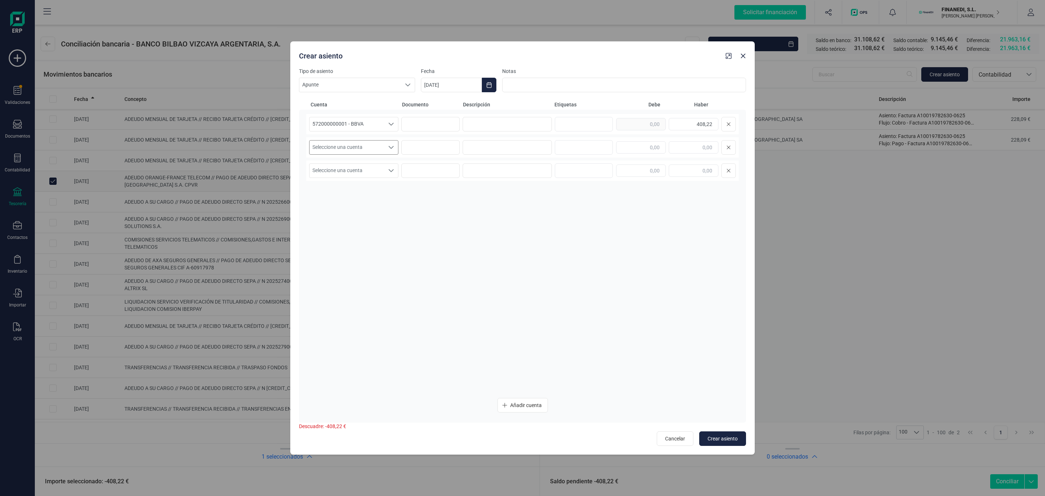
click at [354, 145] on span "Seleccione una cuenta" at bounding box center [347, 147] width 75 height 14
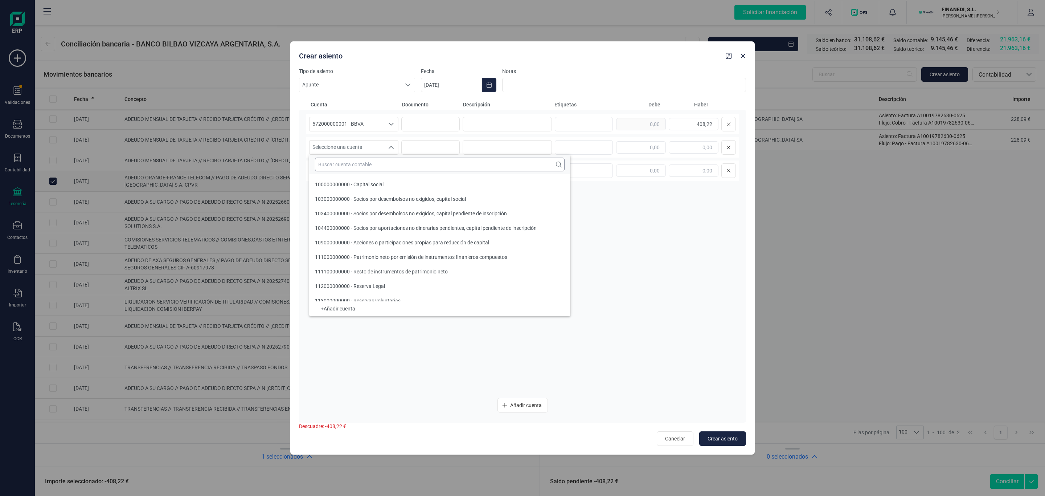
click at [358, 168] on input "text" at bounding box center [440, 165] width 250 height 14
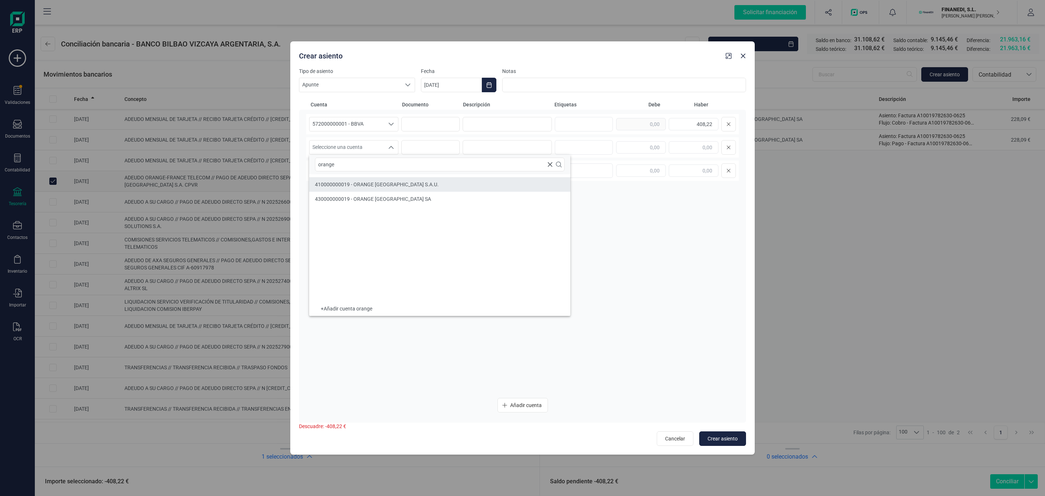
type input "orange"
click at [388, 181] on span "410000000019 - ORANGE [GEOGRAPHIC_DATA] S.A.U." at bounding box center [377, 184] width 124 height 6
click at [503, 125] on input at bounding box center [507, 124] width 89 height 15
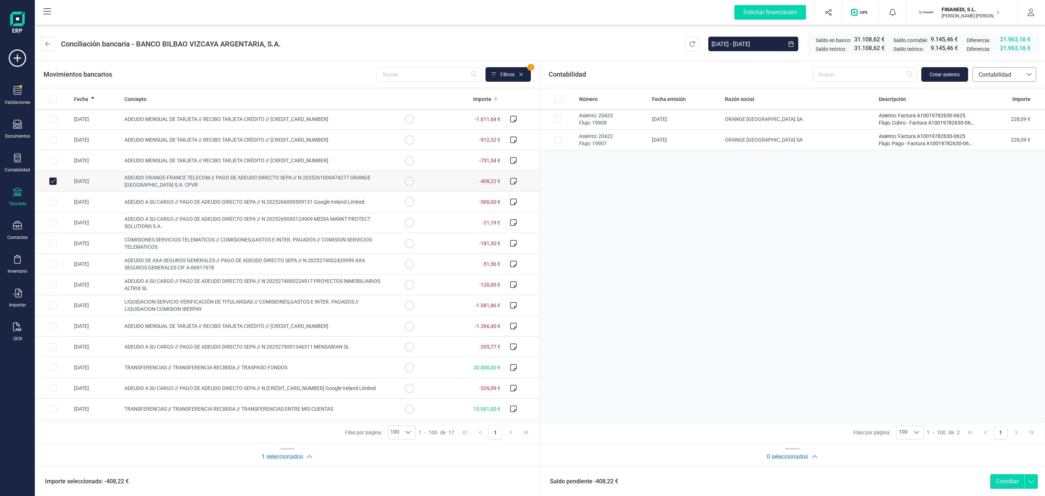
click at [1021, 81] on span "Contabilidad" at bounding box center [997, 75] width 49 height 14
click at [1004, 125] on li "Facturas" at bounding box center [1005, 124] width 64 height 15
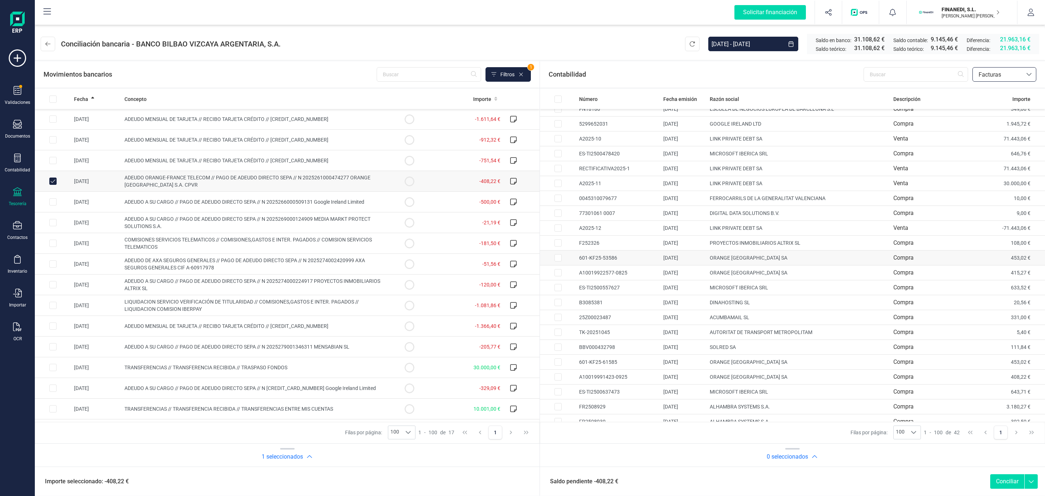
scroll to position [218, 0]
click at [766, 367] on td "ORANGE [GEOGRAPHIC_DATA] SA" at bounding box center [799, 359] width 184 height 15
click at [1005, 484] on button "Conciliar" at bounding box center [1008, 481] width 34 height 15
checkbox input "false"
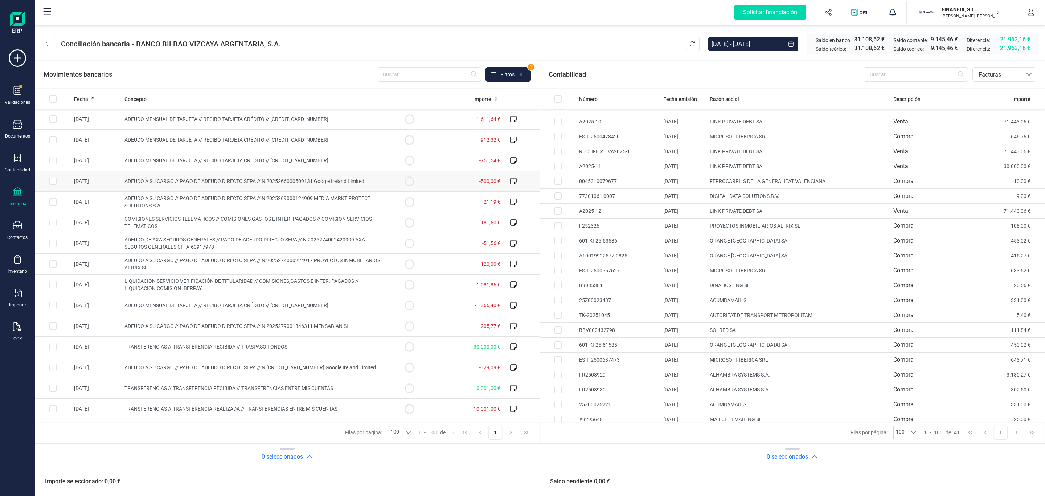
click at [261, 181] on span "ADEUDO A SU CARGO // PAGO DE ADEUDO DIRECTO SEPA // N 2025266000509131 Google I…" at bounding box center [245, 181] width 240 height 6
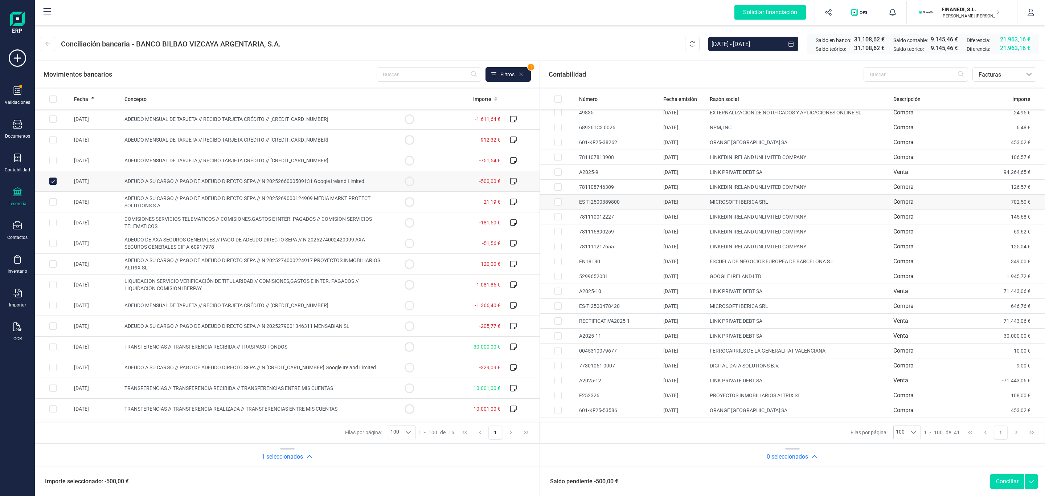
scroll to position [109, 0]
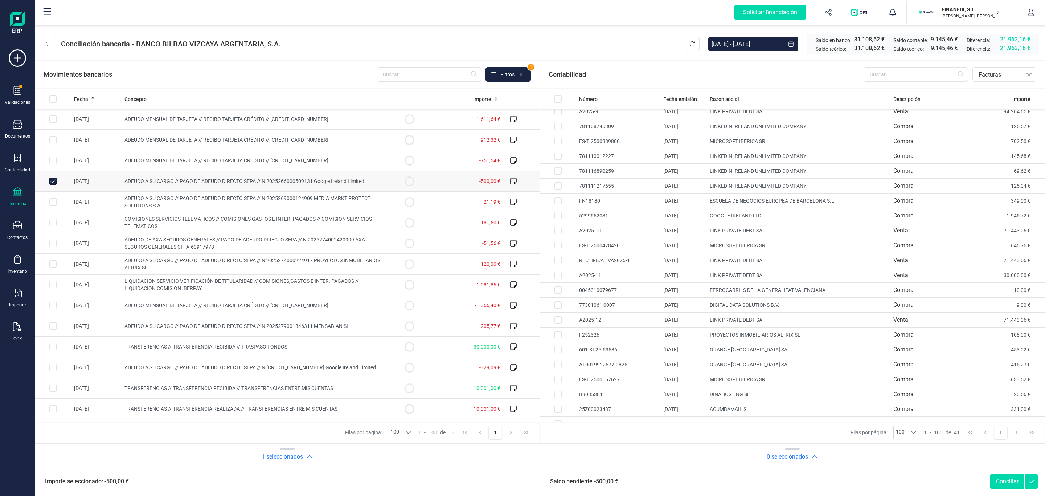
drag, startPoint x: 771, startPoint y: 212, endPoint x: 600, endPoint y: 33, distance: 247.5
click at [614, 24] on div "Solicitar financiación Importaciones completadas 0 / 0 FINANEDI, [PERSON_NAME] …" at bounding box center [540, 12] width 1011 height 25
click at [281, 184] on span "ADEUDO A SU CARGO // PAGO DE ADEUDO DIRECTO SEPA // N 2025266000509131 Google I…" at bounding box center [245, 181] width 240 height 6
checkbox input "false"
click at [287, 196] on span "ADEUDO A SU CARGO // PAGO DE ADEUDO DIRECTO SEPA // N 2025269000124909 MEDIA MA…" at bounding box center [248, 201] width 246 height 13
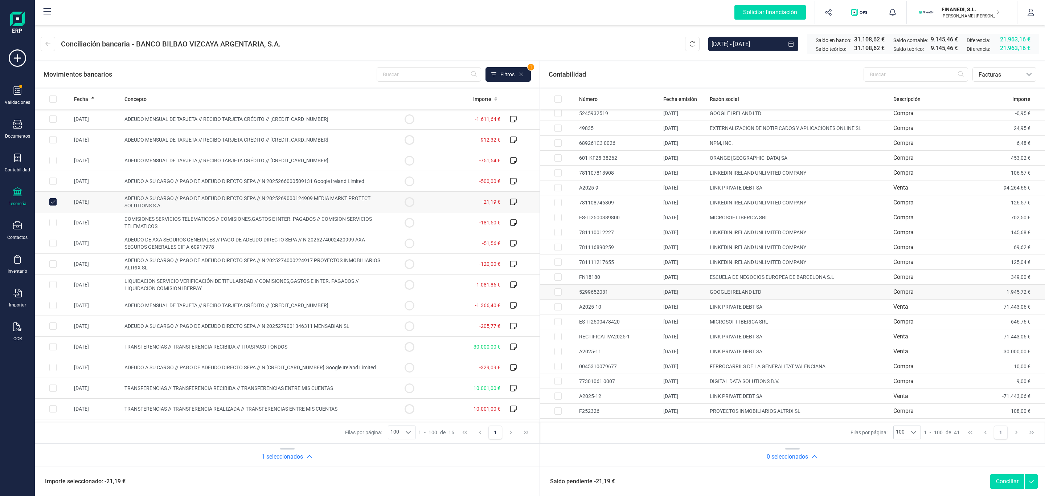
scroll to position [0, 0]
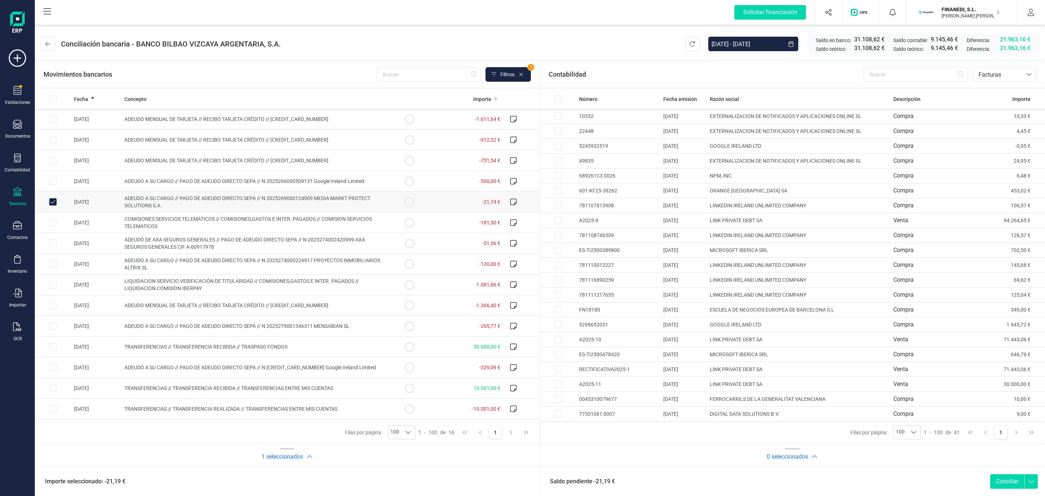
click at [281, 203] on td "ADEUDO A SU CARGO // PAGO DE ADEUDO DIRECTO SEPA // N 2025269000124909 MEDIA MA…" at bounding box center [257, 202] width 270 height 21
checkbox input "false"
click at [287, 220] on span "COMISIONES SERVICIOS TELEMATICOS // COMISIONES,GASTOS E INTER. PAGADOS // COMIS…" at bounding box center [249, 222] width 248 height 13
click at [291, 223] on td "COMISIONES SERVICIOS TELEMATICOS // COMISIONES,GASTOS E INTER. PAGADOS // COMIS…" at bounding box center [257, 222] width 270 height 21
checkbox input "false"
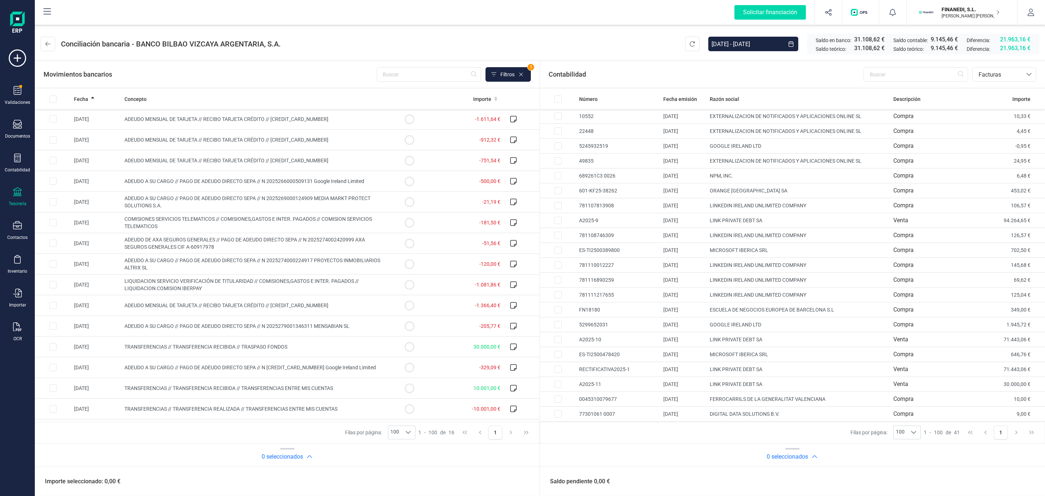
drag, startPoint x: 240, startPoint y: 164, endPoint x: 271, endPoint y: 77, distance: 92.5
click at [271, 77] on div "Movimientos bancarios Filtros 1" at bounding box center [287, 74] width 487 height 15
click at [257, 70] on div "Movimientos bancarios Filtros 1" at bounding box center [287, 74] width 487 height 15
click at [46, 41] on icon at bounding box center [47, 44] width 5 height 6
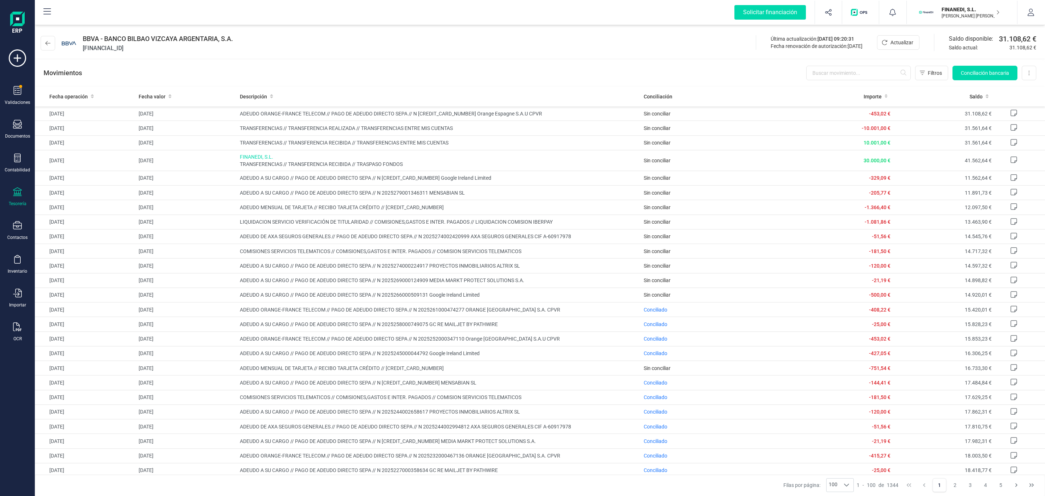
click at [39, 47] on div "BBVA - BANCO BILBAO VIZCAYA ARGENTARIA, S.A. [FINANCIAL_ID] Última actualizació…" at bounding box center [540, 41] width 1011 height 33
click at [51, 45] on button at bounding box center [48, 43] width 15 height 15
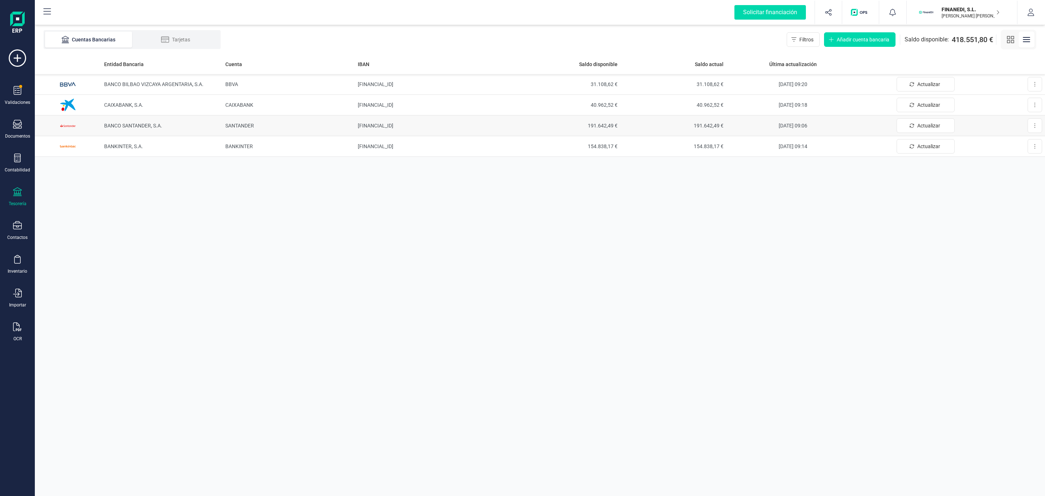
click at [170, 128] on td "BANCO SANTANDER, S.A." at bounding box center [161, 125] width 121 height 21
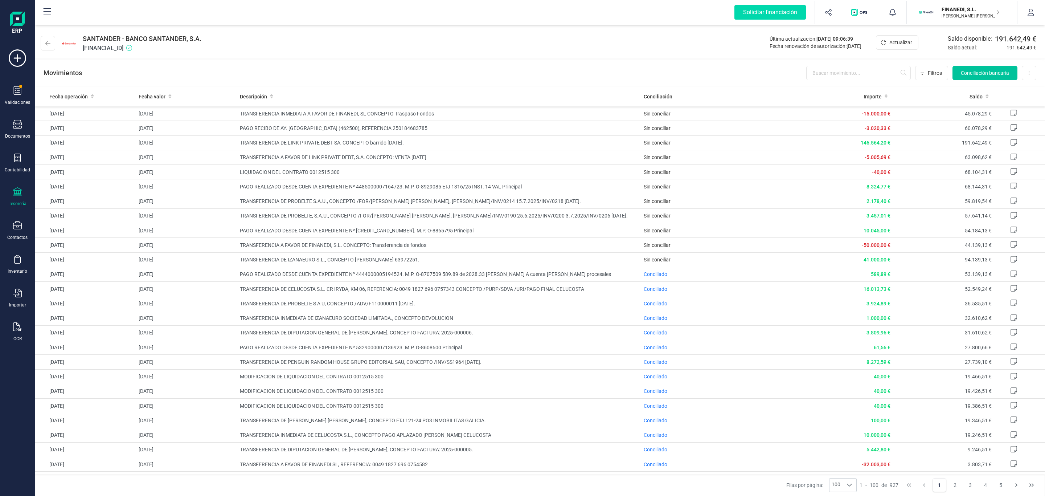
click at [964, 72] on span "Conciliación bancaria" at bounding box center [985, 72] width 48 height 7
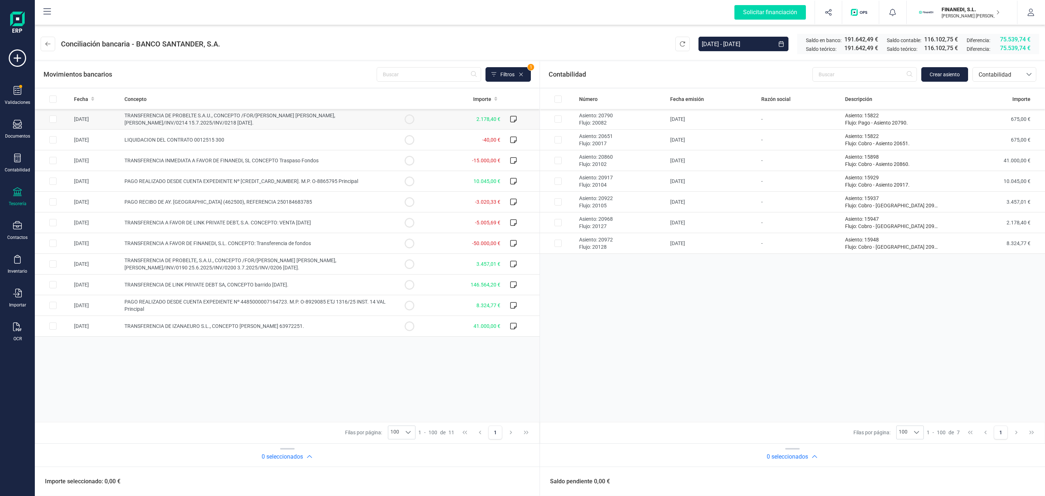
click at [198, 123] on td "TRANSFERENCIA DE PROBELTE S.A.U., CONCEPTO /FOR/[PERSON_NAME] [PERSON_NAME], [P…" at bounding box center [257, 119] width 270 height 21
checkbox input "true"
click at [708, 227] on td "[DATE]" at bounding box center [713, 222] width 91 height 21
click at [995, 482] on button "Conciliar" at bounding box center [1008, 481] width 34 height 15
checkbox input "false"
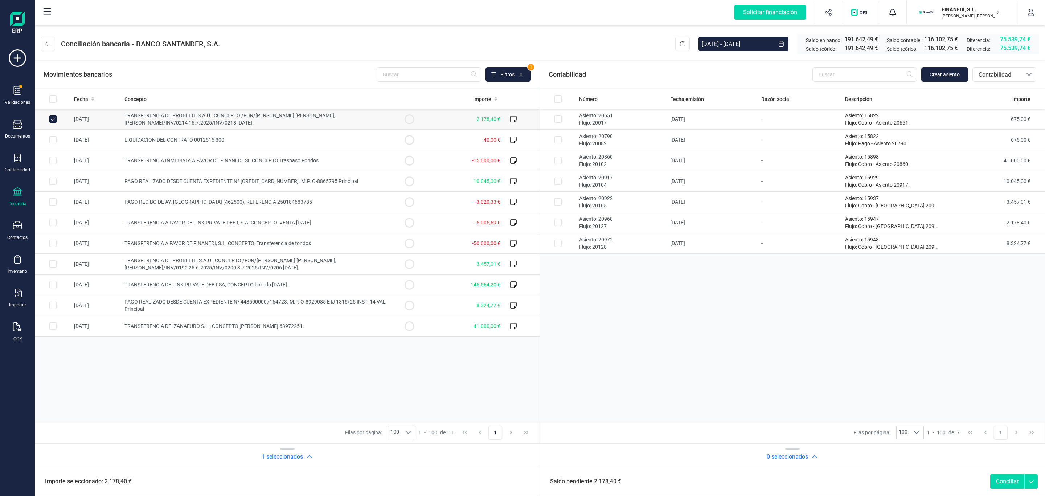
click at [341, 120] on td "TRANSFERENCIA DE PROBELTE S.A.U., CONCEPTO /FOR/[PERSON_NAME] [PERSON_NAME], [P…" at bounding box center [257, 119] width 270 height 21
checkbox input "false"
click at [445, 236] on td "-50.000,00 €" at bounding box center [466, 243] width 76 height 21
click at [434, 242] on td "-50.000,00 €" at bounding box center [466, 243] width 76 height 21
click at [191, 240] on td "TRANSFERENCIA A FAVOR DE FINANEDI, S.L. CONCEPTO: Transferencia de fondos" at bounding box center [257, 243] width 270 height 21
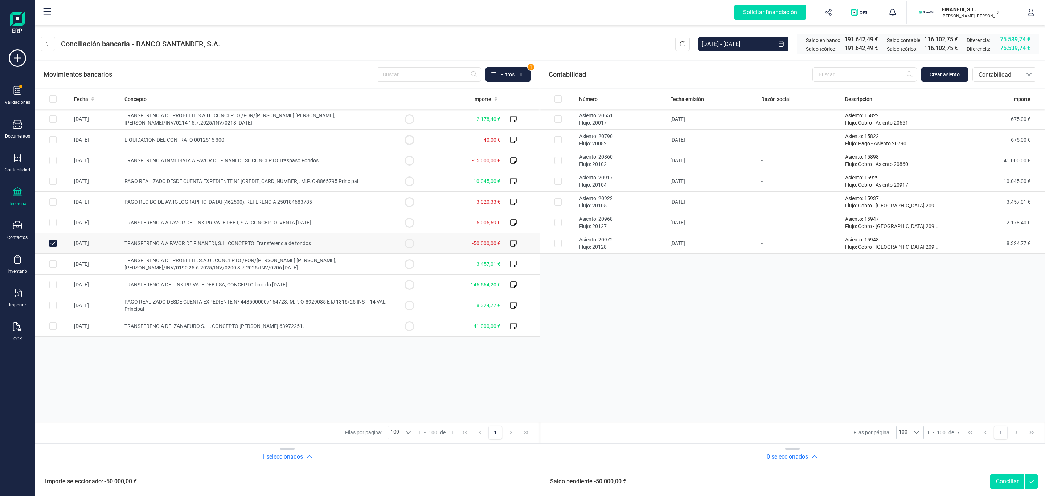
click at [191, 240] on td "TRANSFERENCIA A FAVOR DE FINANEDI, S.L. CONCEPTO: Transferencia de fondos" at bounding box center [257, 243] width 270 height 21
checkbox input "false"
click at [474, 179] on span "10.045,00 €" at bounding box center [487, 181] width 27 height 6
click at [453, 181] on td "10.045,00 €" at bounding box center [466, 181] width 76 height 21
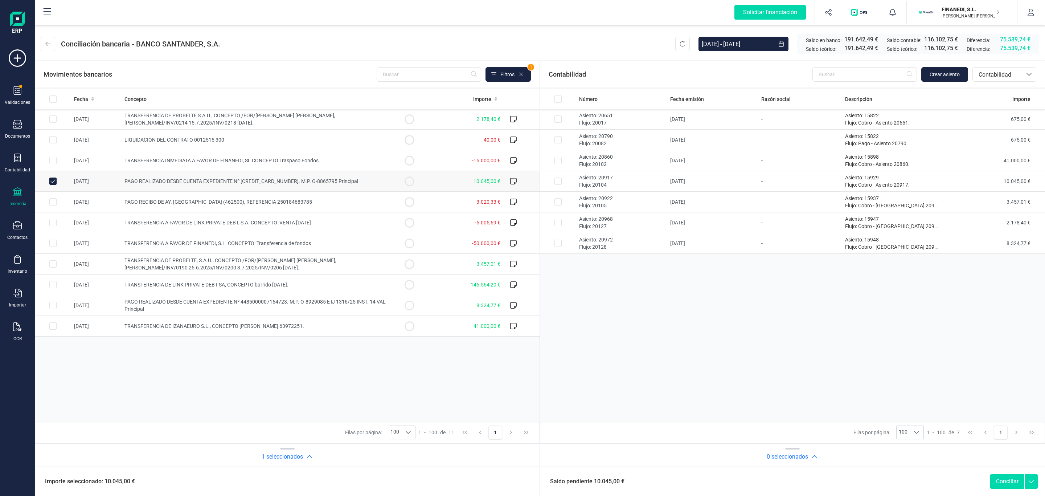
click at [442, 183] on td "10.045,00 €" at bounding box center [466, 181] width 76 height 21
checkbox input "false"
click at [282, 157] on td "TRANSFERENCIA INMEDIATA A FAVOR DE FINANEDI, SL CONCEPTO Traspaso Fondos" at bounding box center [257, 160] width 270 height 21
checkbox input "true"
click at [298, 187] on td "PAGO REALIZADO DESDE CUENTA EXPEDIENTE Nº [CREDIT_CARD_NUMBER]. M.P. O-8865795 …" at bounding box center [257, 181] width 270 height 21
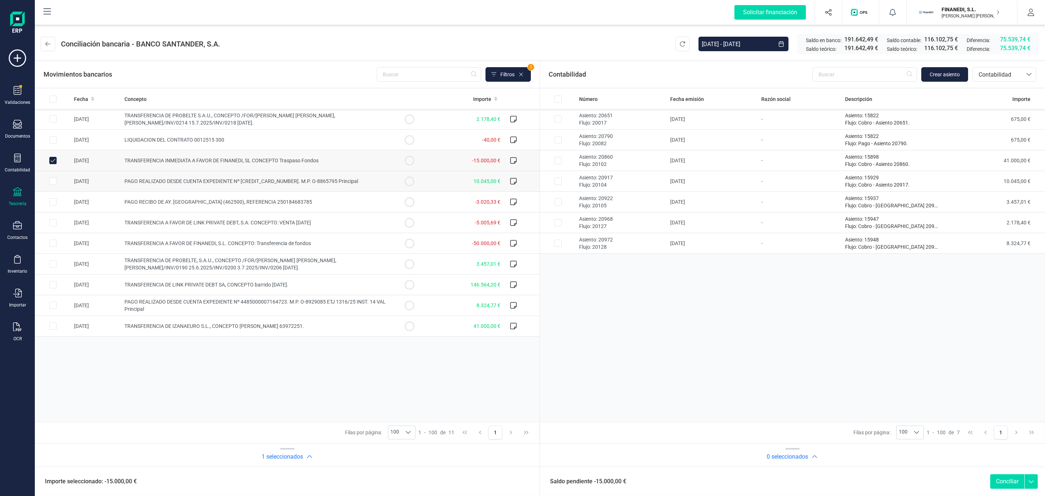
checkbox input "true"
click at [274, 157] on td "TRANSFERENCIA INMEDIATA A FAVOR DE FINANEDI, SL CONCEPTO Traspaso Fondos" at bounding box center [257, 160] width 270 height 21
checkbox input "false"
click at [286, 179] on span "PAGO REALIZADO DESDE CUENTA EXPEDIENTE Nº [CREDIT_CARD_NUMBER]. M.P. O-8865795 …" at bounding box center [242, 181] width 234 height 6
checkbox input "false"
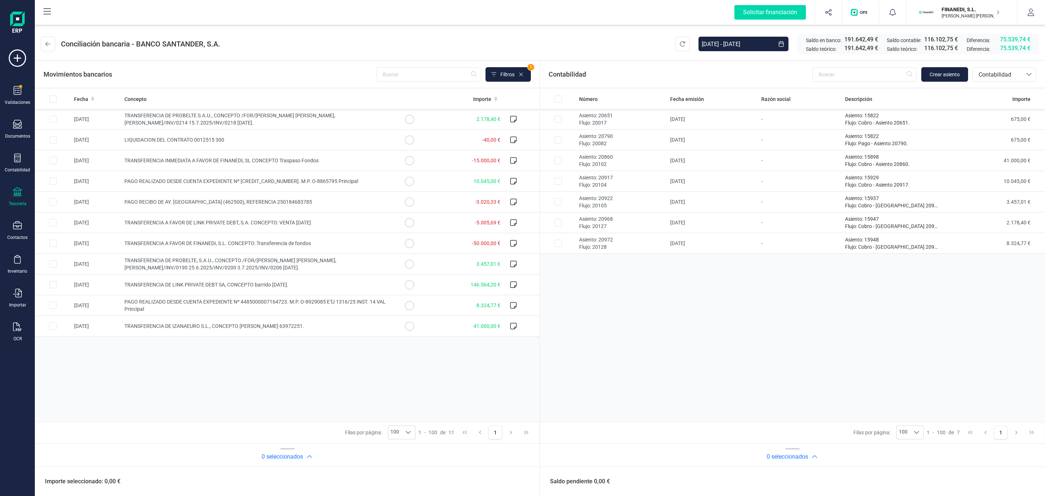
click at [258, 61] on div "Movimientos bancarios Filtros 1" at bounding box center [287, 74] width 505 height 26
click at [49, 41] on icon at bounding box center [47, 44] width 5 height 6
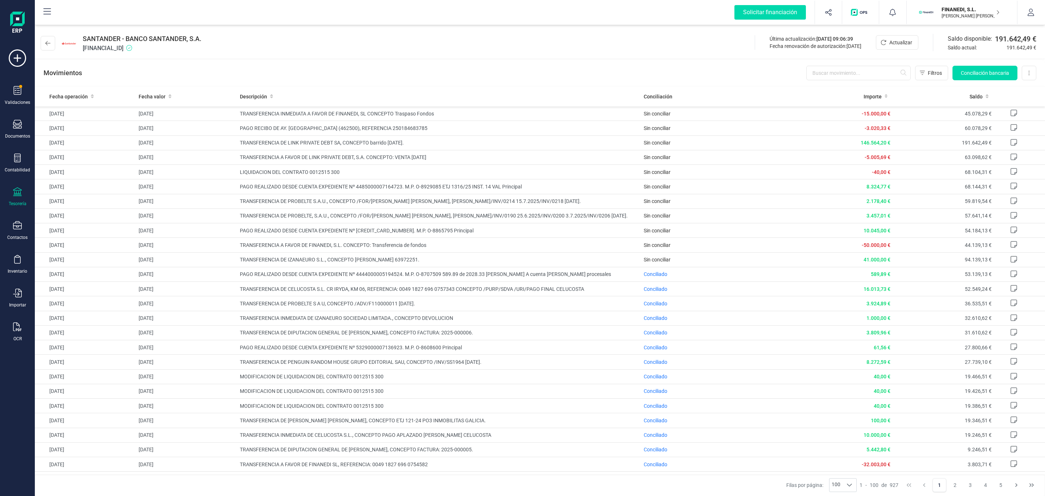
drag, startPoint x: 162, startPoint y: 48, endPoint x: 84, endPoint y: 36, distance: 78.7
click at [84, 36] on div "SANTANDER - BANCO SANTANDER, S.A. [FINANCIAL_ID]" at bounding box center [142, 43] width 119 height 19
click at [84, 36] on span "SANTANDER - BANCO SANTANDER, S.A." at bounding box center [142, 39] width 119 height 10
drag, startPoint x: 81, startPoint y: 33, endPoint x: 163, endPoint y: 53, distance: 84.7
click at [163, 53] on div "SANTANDER - BANCO SANTANDER, S.A. [FINANCIAL_ID] Última actualización: [DATE] 0…" at bounding box center [540, 41] width 1011 height 33
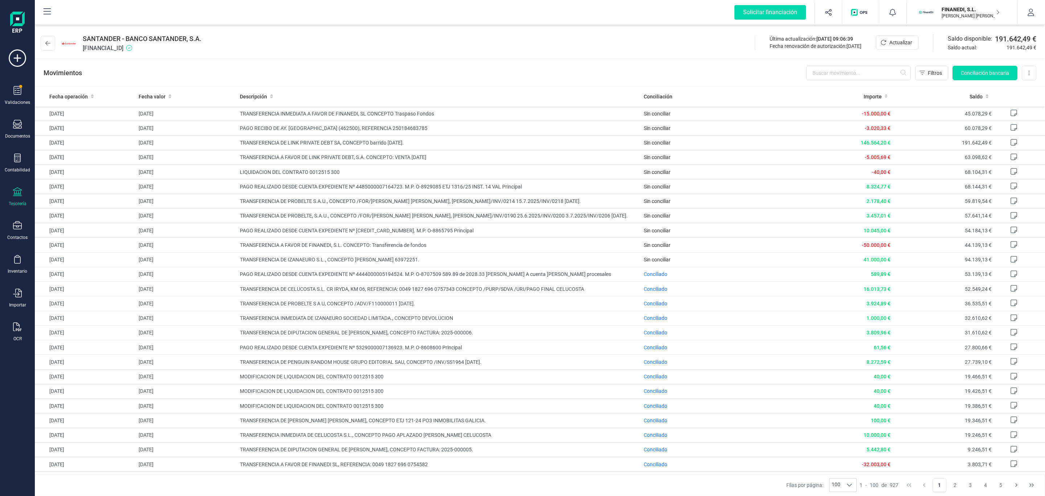
click at [191, 52] on span "[FINANCIAL_ID]" at bounding box center [142, 48] width 119 height 9
click at [157, 48] on span "[FINANCIAL_ID]" at bounding box center [142, 48] width 119 height 9
drag, startPoint x: 162, startPoint y: 47, endPoint x: 82, endPoint y: 34, distance: 81.6
click at [82, 34] on div "SANTANDER - BANCO SANTANDER, S.A. [FINANCIAL_ID]" at bounding box center [123, 43] width 164 height 19
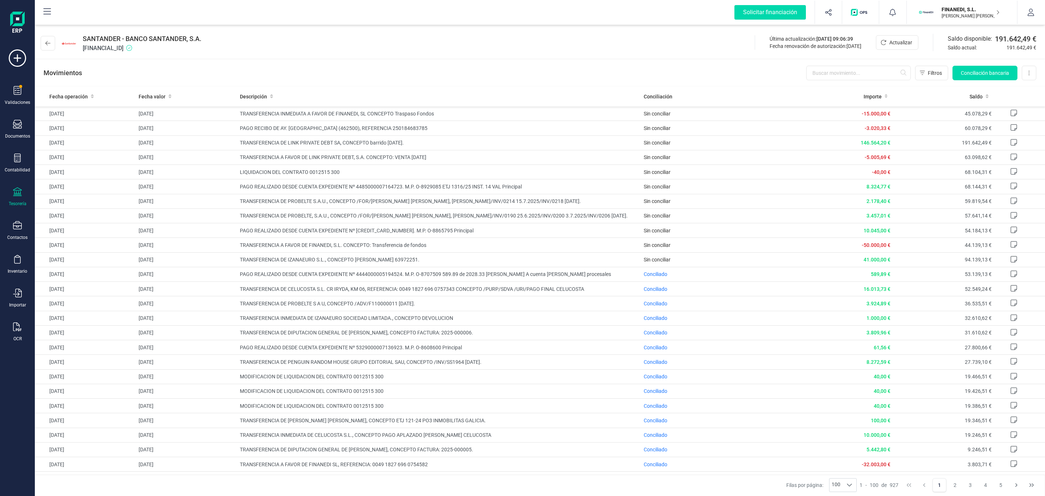
drag, startPoint x: 88, startPoint y: 34, endPoint x: 160, endPoint y: 54, distance: 74.5
click at [160, 54] on div "SANTANDER - BANCO SANTANDER, S.A. [FINANCIAL_ID] Última actualización: [DATE] 0…" at bounding box center [540, 41] width 1011 height 33
drag, startPoint x: 163, startPoint y: 47, endPoint x: 81, endPoint y: 33, distance: 82.9
click at [81, 33] on div "SANTANDER - BANCO SANTANDER, S.A. [FINANCIAL_ID] Última actualización: [DATE] 0…" at bounding box center [540, 41] width 1011 height 33
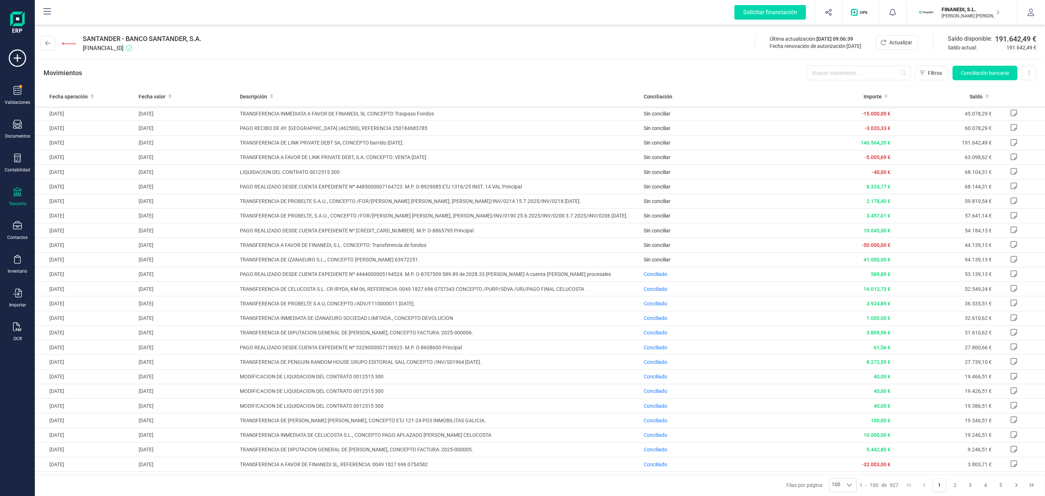
click at [81, 33] on div "SANTANDER - BANCO SANTANDER, S.A. [FINANCIAL_ID] Última actualización: [DATE] 0…" at bounding box center [540, 41] width 1011 height 33
drag, startPoint x: 87, startPoint y: 34, endPoint x: 147, endPoint y: 58, distance: 64.4
click at [147, 57] on div "SANTANDER - BANCO SANTANDER, S.A. [FINANCIAL_ID] Última actualización: [DATE] 0…" at bounding box center [540, 41] width 1011 height 33
click at [148, 58] on div "SANTANDER - BANCO SANTANDER, S.A. [FINANCIAL_ID] Última actualización: [DATE] 0…" at bounding box center [540, 41] width 1011 height 33
drag, startPoint x: 161, startPoint y: 49, endPoint x: 76, endPoint y: 37, distance: 86.5
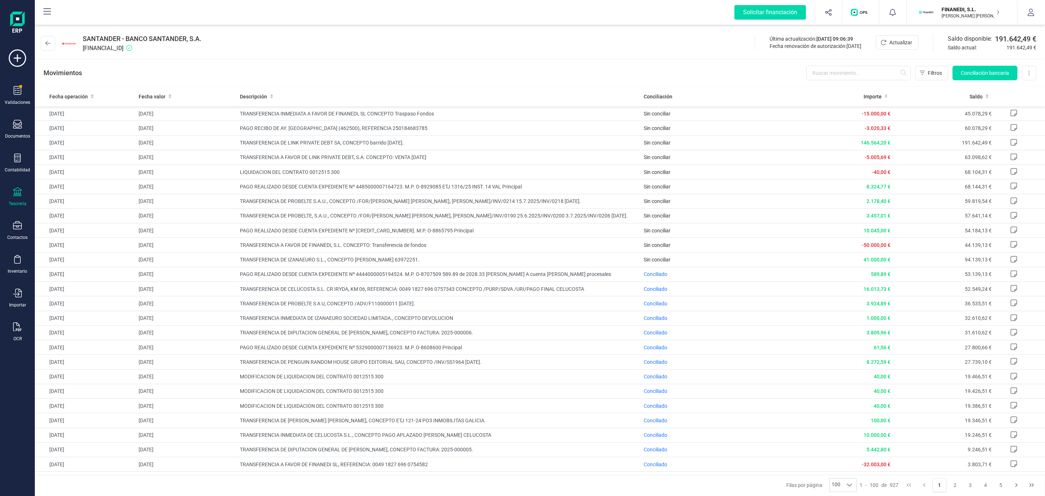
click at [76, 37] on div "SANTANDER - BANCO SANTANDER, S.A. [FINANCIAL_ID]" at bounding box center [123, 43] width 164 height 19
click at [80, 37] on div "SANTANDER - BANCO SANTANDER, S.A. [FINANCIAL_ID]" at bounding box center [123, 43] width 164 height 19
drag, startPoint x: 91, startPoint y: 36, endPoint x: 164, endPoint y: 54, distance: 76.0
click at [164, 54] on div "SANTANDER - BANCO SANTANDER, S.A. [FINANCIAL_ID] Última actualización: [DATE] 0…" at bounding box center [540, 41] width 1011 height 33
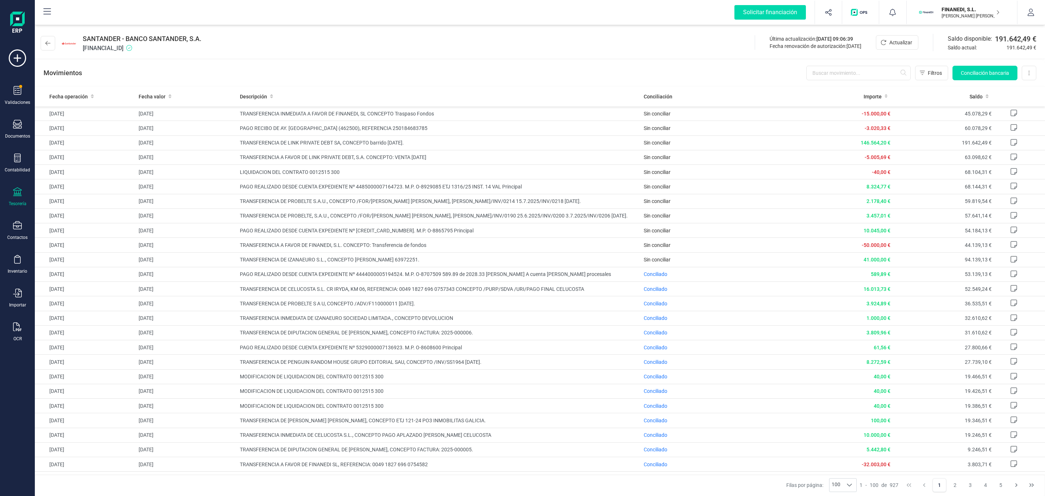
drag, startPoint x: 156, startPoint y: 54, endPoint x: 124, endPoint y: 39, distance: 35.4
click at [124, 39] on div "SANTANDER - BANCO SANTANDER, S.A. [FINANCIAL_ID] Última actualización: [DATE] 0…" at bounding box center [540, 41] width 1011 height 33
drag, startPoint x: 160, startPoint y: 50, endPoint x: 97, endPoint y: 48, distance: 63.2
click at [97, 48] on span "[FINANCIAL_ID]" at bounding box center [142, 48] width 119 height 9
click at [90, 46] on span "[FINANCIAL_ID]" at bounding box center [142, 48] width 119 height 9
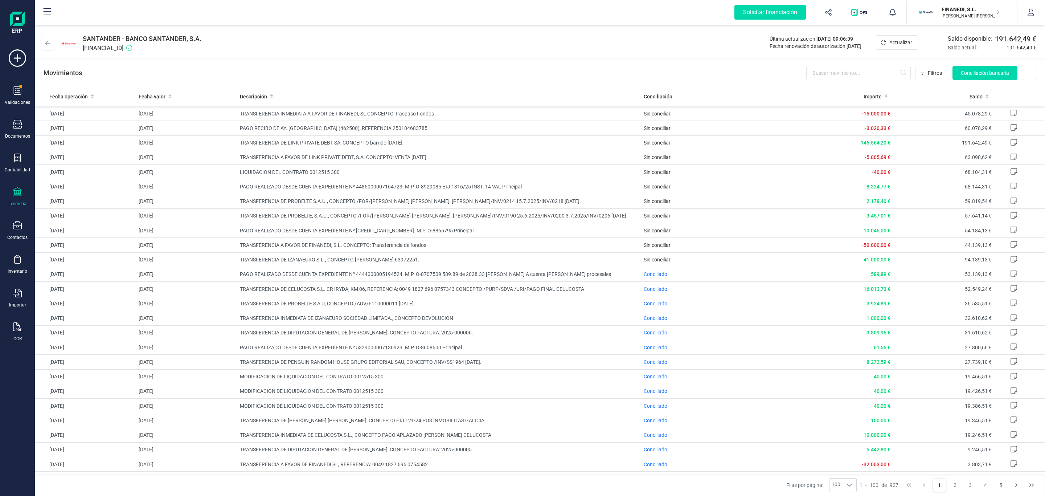
drag, startPoint x: 81, startPoint y: 35, endPoint x: 166, endPoint y: 49, distance: 86.1
click at [166, 49] on div "SANTANDER - BANCO SANTANDER, S.A. [FINANCIAL_ID]" at bounding box center [123, 43] width 164 height 19
click at [132, 49] on icon at bounding box center [129, 48] width 6 height 6
drag, startPoint x: 172, startPoint y: 49, endPoint x: 78, endPoint y: 33, distance: 95.1
click at [78, 33] on div "SANTANDER - BANCO SANTANDER, S.A. [FINANCIAL_ID] Última actualización: [DATE] 0…" at bounding box center [540, 41] width 1011 height 33
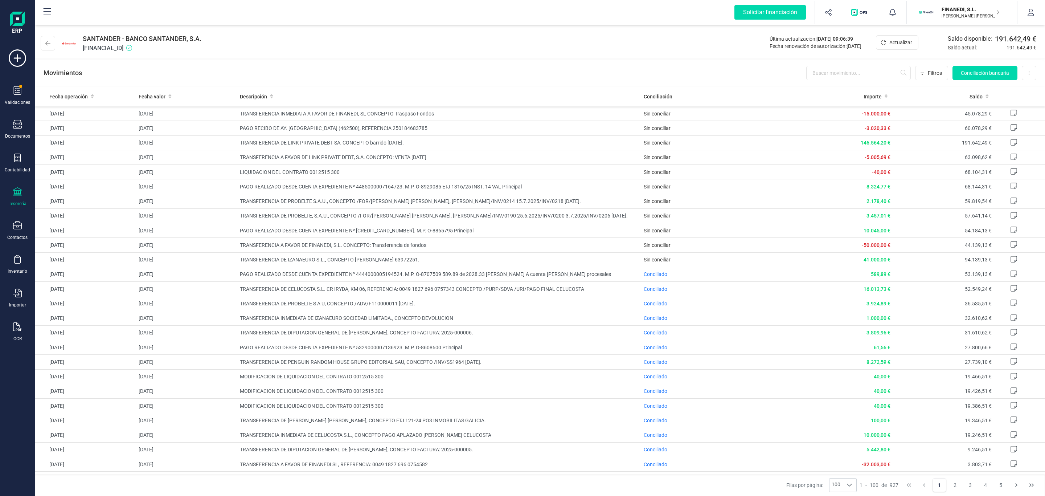
click at [83, 33] on div "SANTANDER - BANCO SANTANDER, S.A. [FINANCIAL_ID] Última actualización: [DATE] 0…" at bounding box center [540, 41] width 1011 height 33
drag, startPoint x: 82, startPoint y: 37, endPoint x: 192, endPoint y: 56, distance: 111.8
click at [192, 56] on div "SANTANDER - BANCO SANTANDER, S.A. [FINANCIAL_ID] Última actualización: [DATE] 0…" at bounding box center [540, 41] width 1011 height 33
click at [206, 54] on div "SANTANDER - BANCO SANTANDER, S.A. [FINANCIAL_ID] Última actualización: [DATE] 0…" at bounding box center [540, 41] width 1011 height 33
click at [340, 64] on div "Movimientos Filtros Conciliación bancaria Descargar Excel Eliminar cuenta" at bounding box center [540, 73] width 1011 height 26
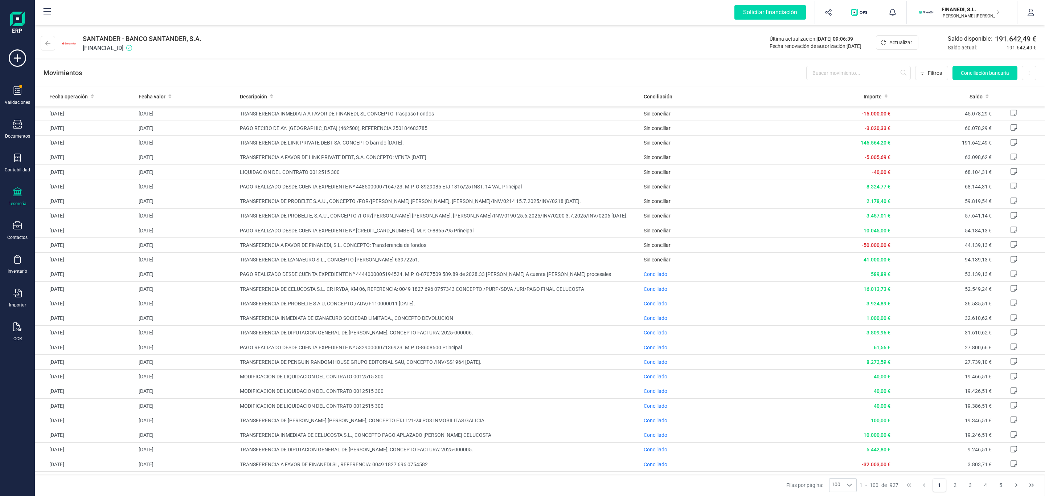
click at [294, 63] on div "Movimientos Filtros Conciliación bancaria Descargar Excel Eliminar cuenta" at bounding box center [540, 73] width 1011 height 26
click at [659, 60] on div "Movimientos Filtros Conciliación bancaria Descargar Excel Eliminar cuenta" at bounding box center [540, 73] width 1011 height 26
click at [456, 66] on div "Movimientos Filtros Conciliación bancaria Descargar Excel Eliminar cuenta" at bounding box center [540, 73] width 1011 height 26
click at [334, 30] on div "SANTANDER - BANCO SANTANDER, S.A. [FINANCIAL_ID] Última actualización: [DATE] 0…" at bounding box center [540, 41] width 1011 height 33
click at [425, 42] on div "SANTANDER - BANCO SANTANDER, S.A. [FINANCIAL_ID] Última actualización: [DATE] 0…" at bounding box center [540, 41] width 1011 height 33
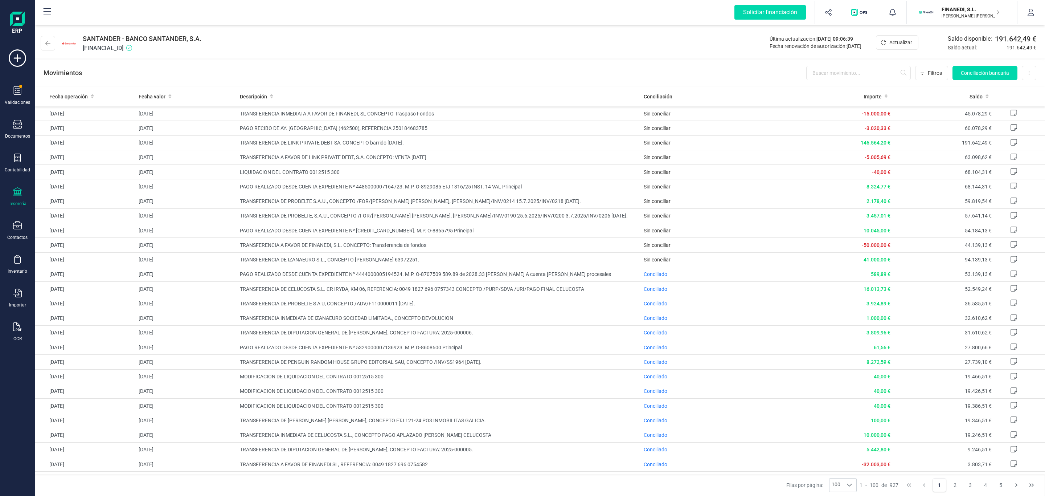
click at [405, 51] on div "SANTANDER - BANCO SANTANDER, S.A. [FINANCIAL_ID] Última actualización: [DATE] 0…" at bounding box center [540, 41] width 1011 height 33
click at [45, 44] on icon at bounding box center [47, 43] width 5 height 6
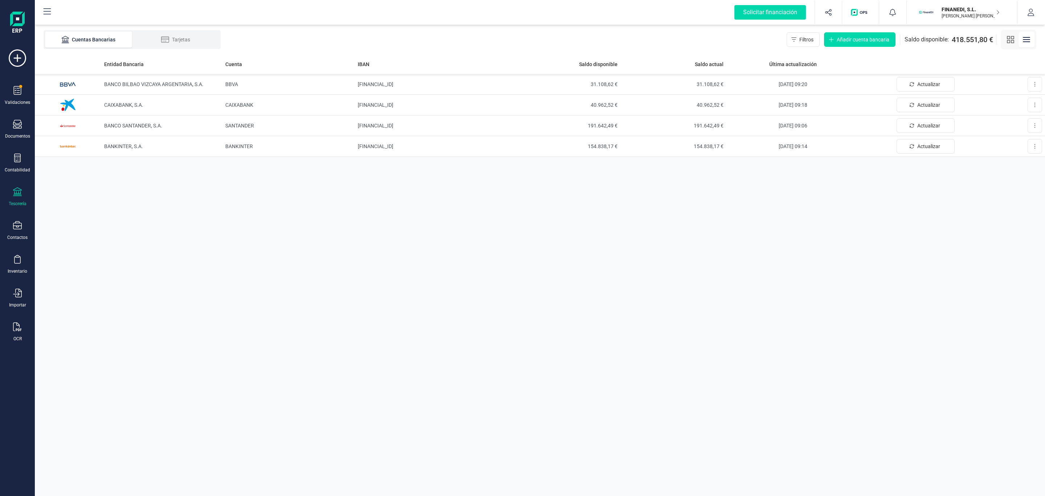
click at [365, 37] on div "Cuentas Bancarias Tarjetas Filtros Añadir cuenta bancaria Saldo disponible: 418…" at bounding box center [540, 39] width 1011 height 29
click at [131, 101] on td "CAIXABANK, S.A." at bounding box center [161, 105] width 121 height 21
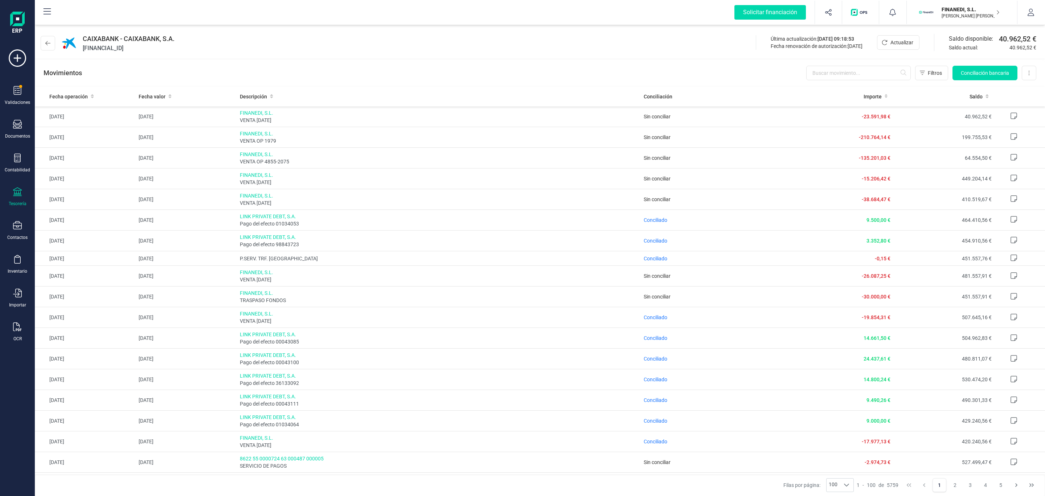
click at [305, 50] on div "CAIXABANK - CAIXABANK, S.A. [FINANCIAL_ID] Última actualización: [DATE] 09:18:5…" at bounding box center [540, 41] width 1011 height 33
click at [478, 49] on div "CAIXABANK - CAIXABANK, S.A. [FINANCIAL_ID] Última actualización: [DATE] 09:18:5…" at bounding box center [540, 41] width 1011 height 33
drag, startPoint x: 412, startPoint y: 44, endPoint x: 311, endPoint y: 47, distance: 100.2
click at [411, 44] on div "CAIXABANK - CAIXABANK, S.A. [FINANCIAL_ID] Última actualización: [DATE] 09:18:5…" at bounding box center [540, 41] width 1011 height 33
click at [495, 74] on div "Movimientos Filtros Conciliación bancaria Descargar Excel Eliminar cuenta" at bounding box center [540, 73] width 1011 height 26
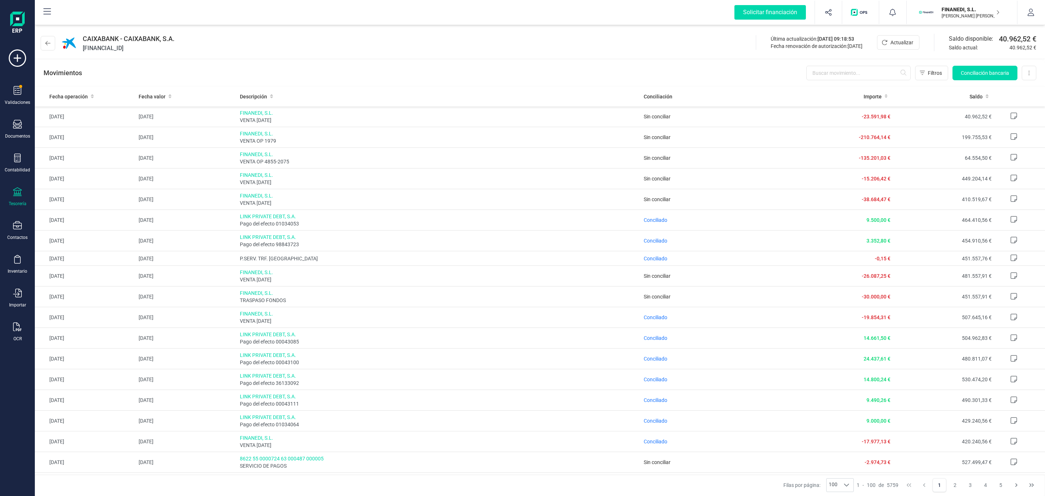
click at [545, 56] on div "CAIXABANK - CAIXABANK, S.A. [FINANCIAL_ID] Última actualización: [DATE] 09:18:5…" at bounding box center [540, 41] width 1011 height 33
click at [469, 74] on div "Movimientos Filtros Conciliación bancaria Descargar Excel Eliminar cuenta" at bounding box center [540, 73] width 1011 height 26
click at [330, 72] on div "Movimientos Filtros Conciliación bancaria Descargar Excel Eliminar cuenta" at bounding box center [540, 73] width 1011 height 26
click at [683, 70] on div "Movimientos Filtros Conciliación bancaria Descargar Excel Eliminar cuenta" at bounding box center [540, 73] width 1011 height 26
click at [436, 73] on div "Movimientos Filtros Conciliación bancaria Descargar Excel Eliminar cuenta" at bounding box center [540, 73] width 1011 height 26
